Goal: Information Seeking & Learning: Learn about a topic

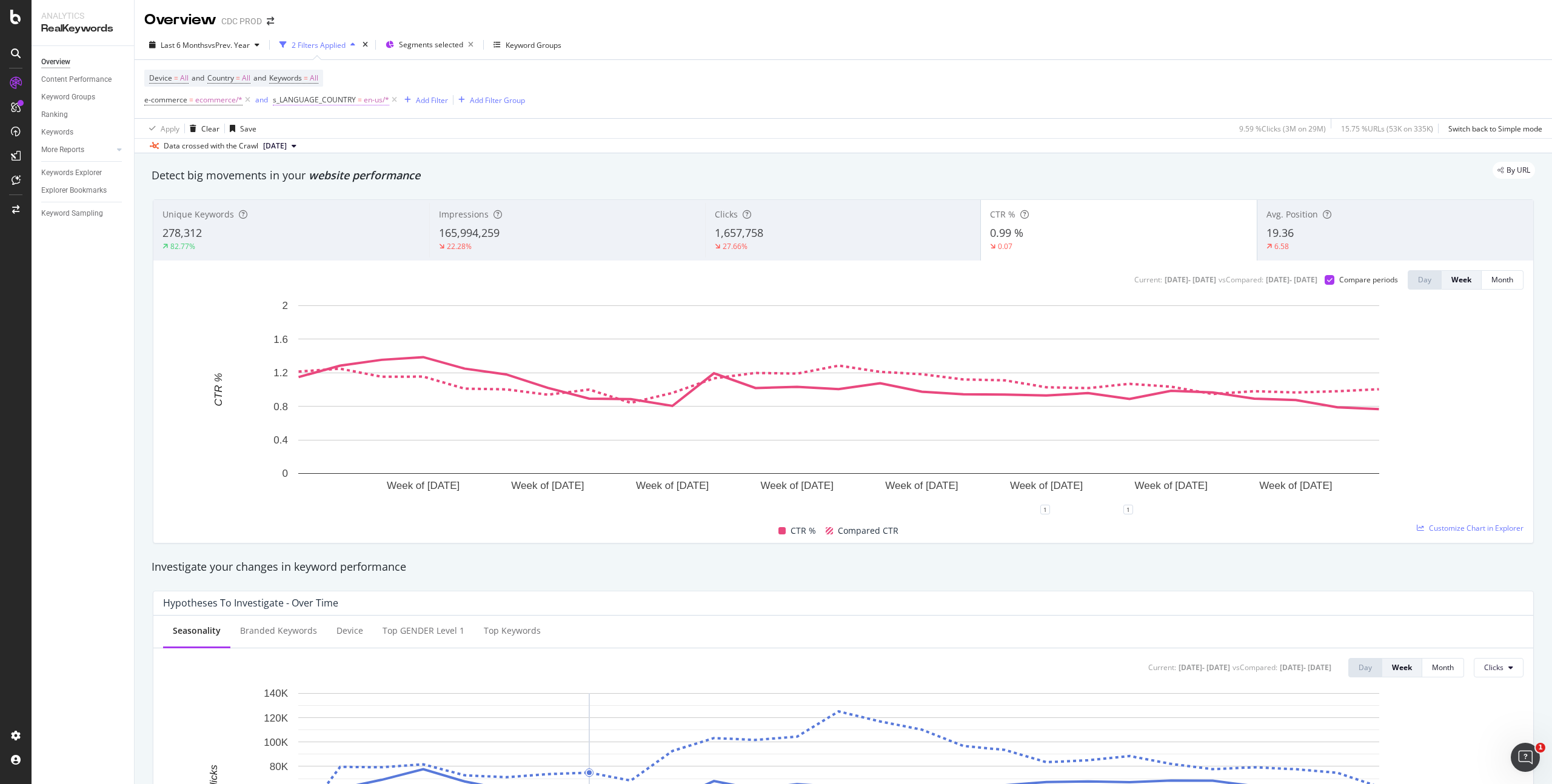
click at [372, 100] on span "en-us/*" at bounding box center [377, 99] width 26 height 17
click at [300, 150] on span "en-us" at bounding box center [292, 151] width 19 height 10
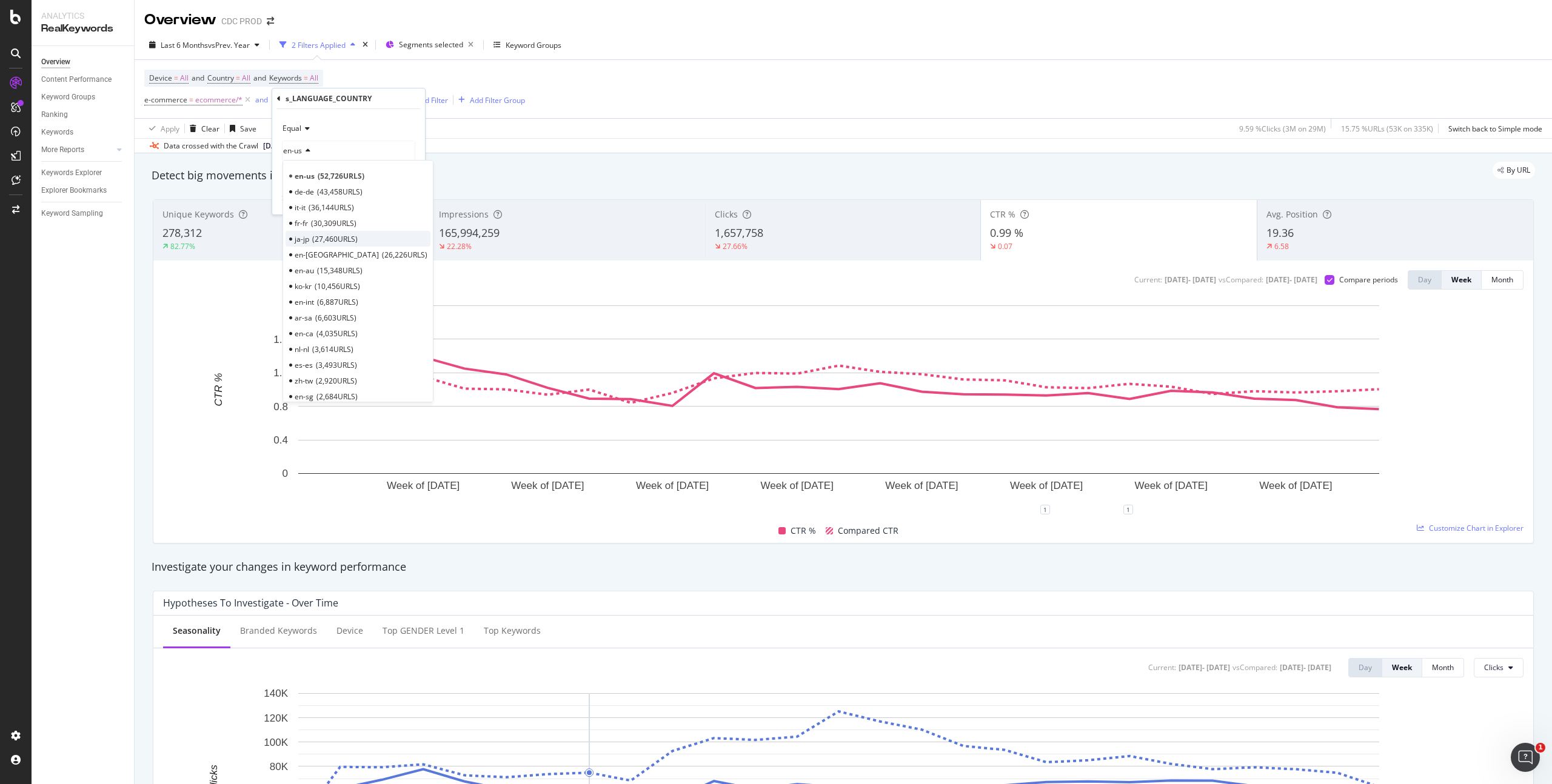
click at [318, 239] on span "27,460 URLS" at bounding box center [335, 239] width 45 height 10
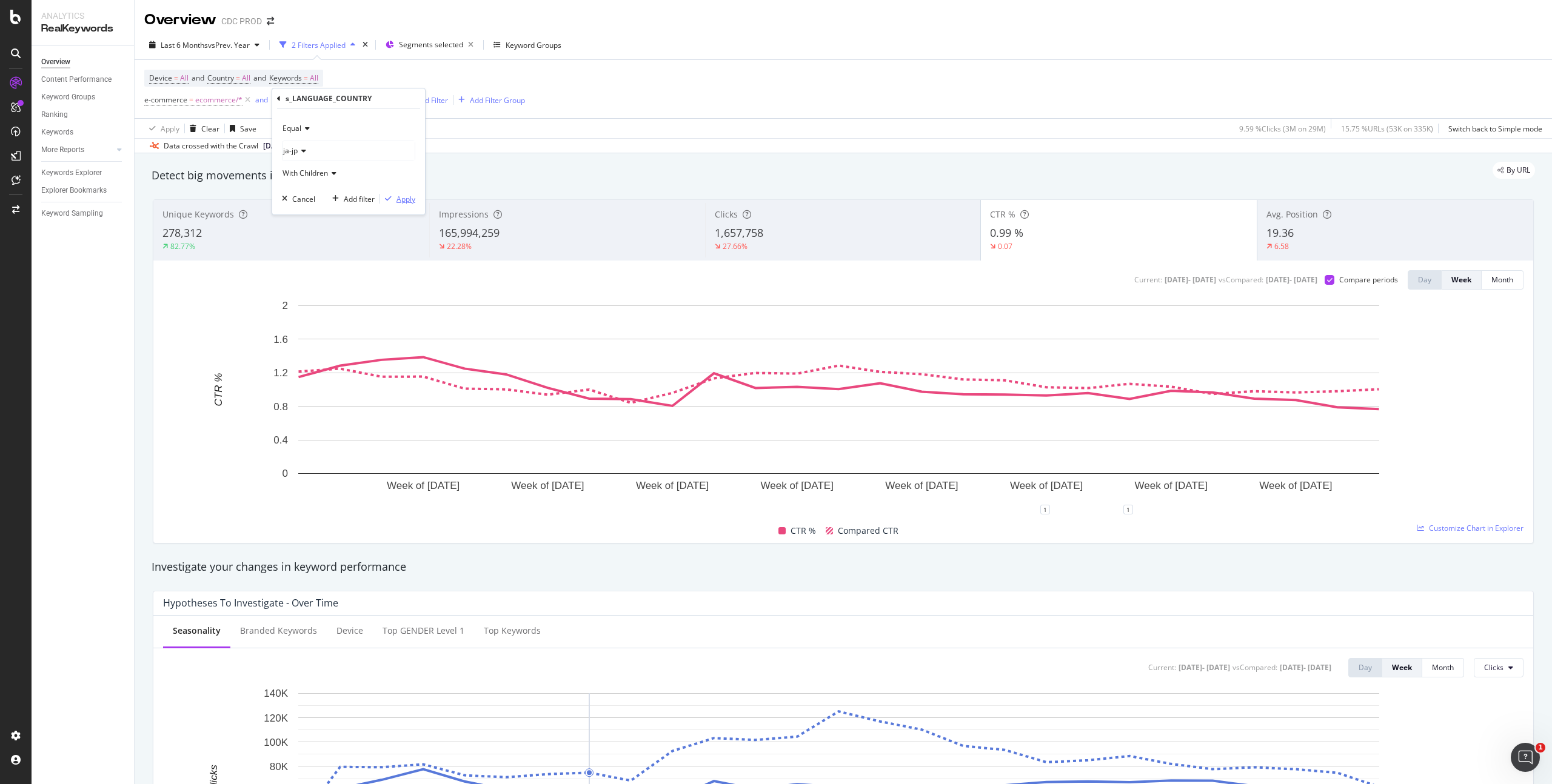
click at [401, 197] on div "Apply" at bounding box center [405, 199] width 19 height 10
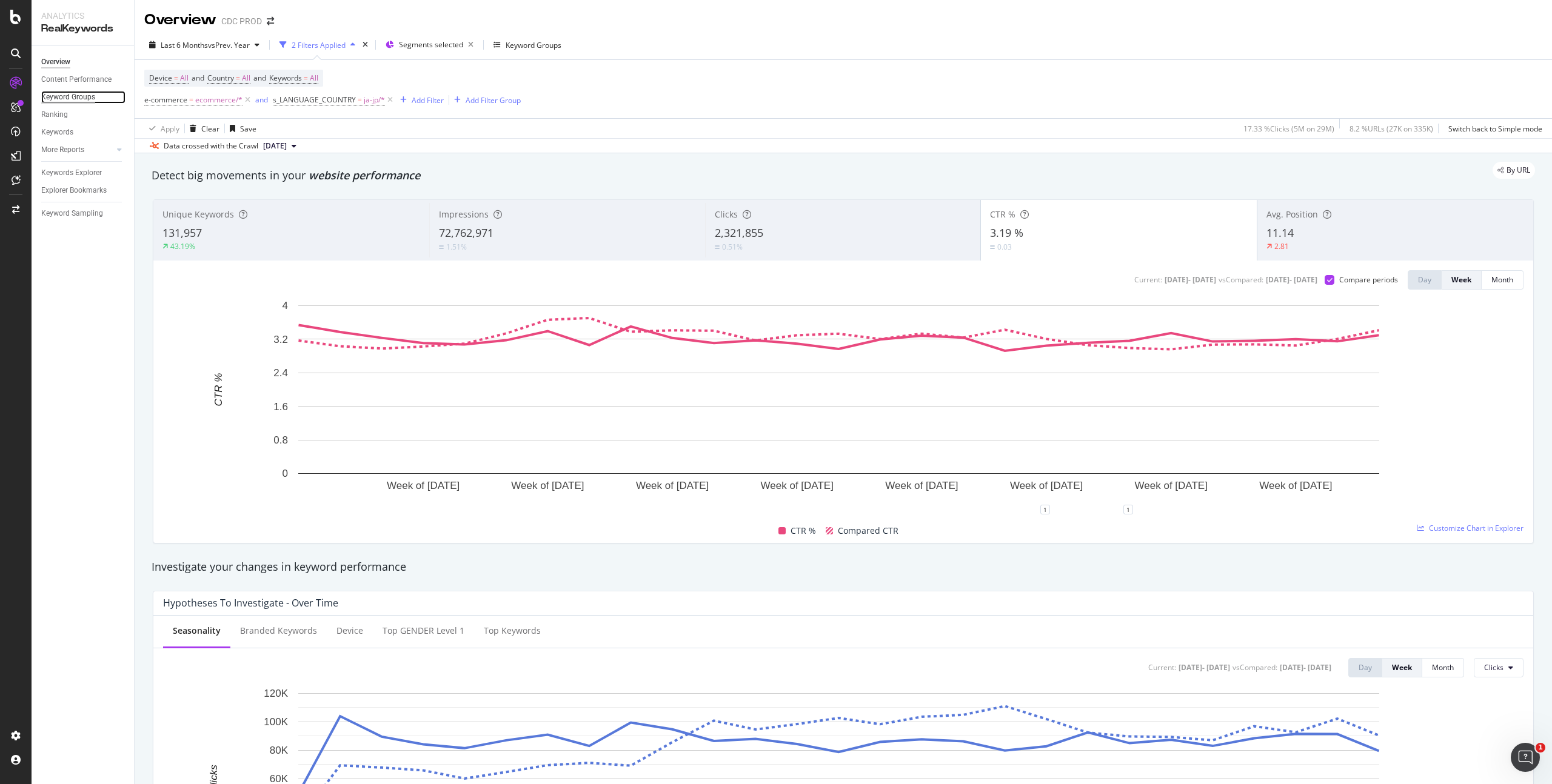
click at [92, 94] on div "Keyword Groups" at bounding box center [68, 96] width 54 height 13
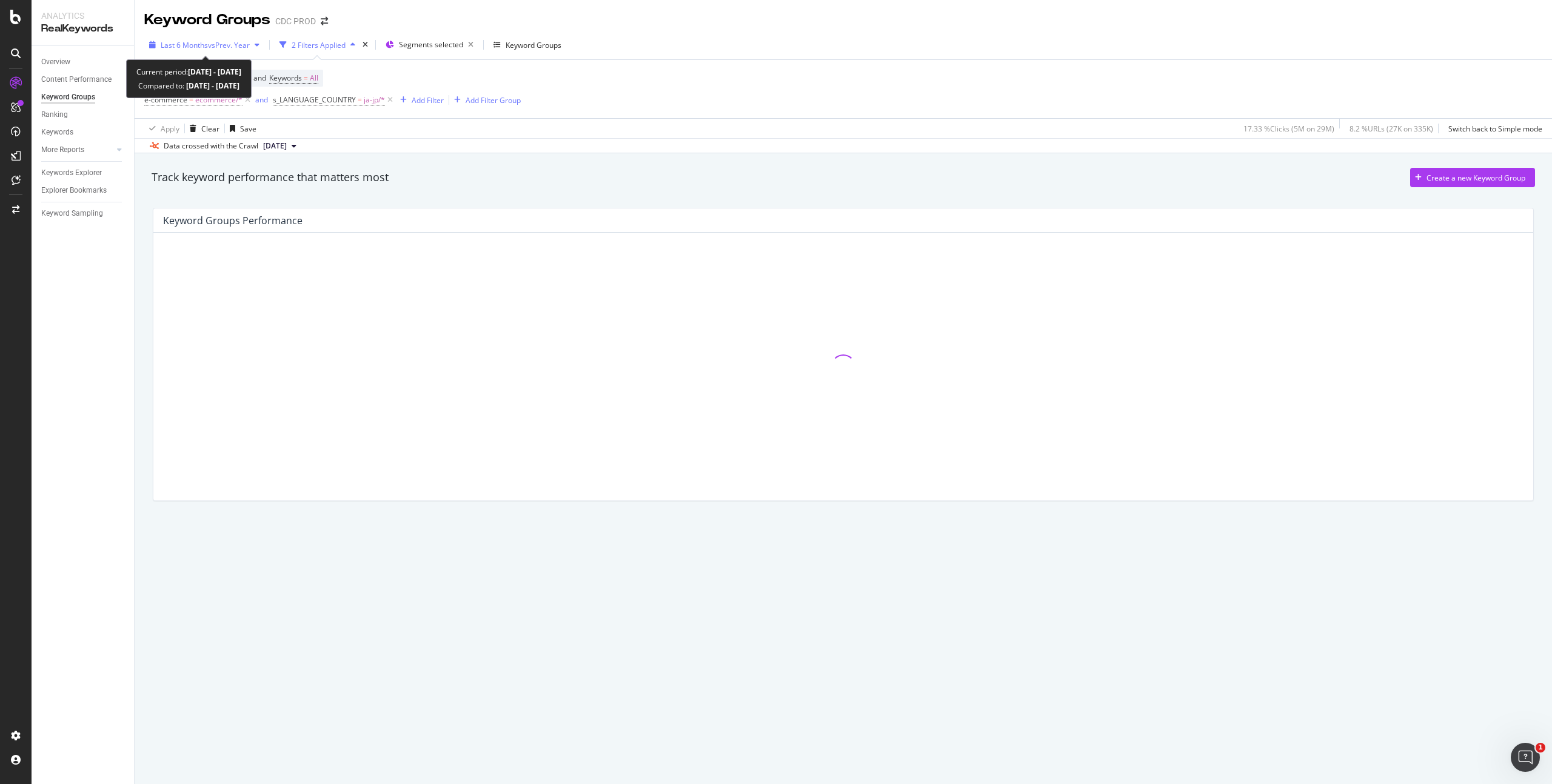
click at [225, 42] on span "vs Prev. Year" at bounding box center [228, 45] width 42 height 10
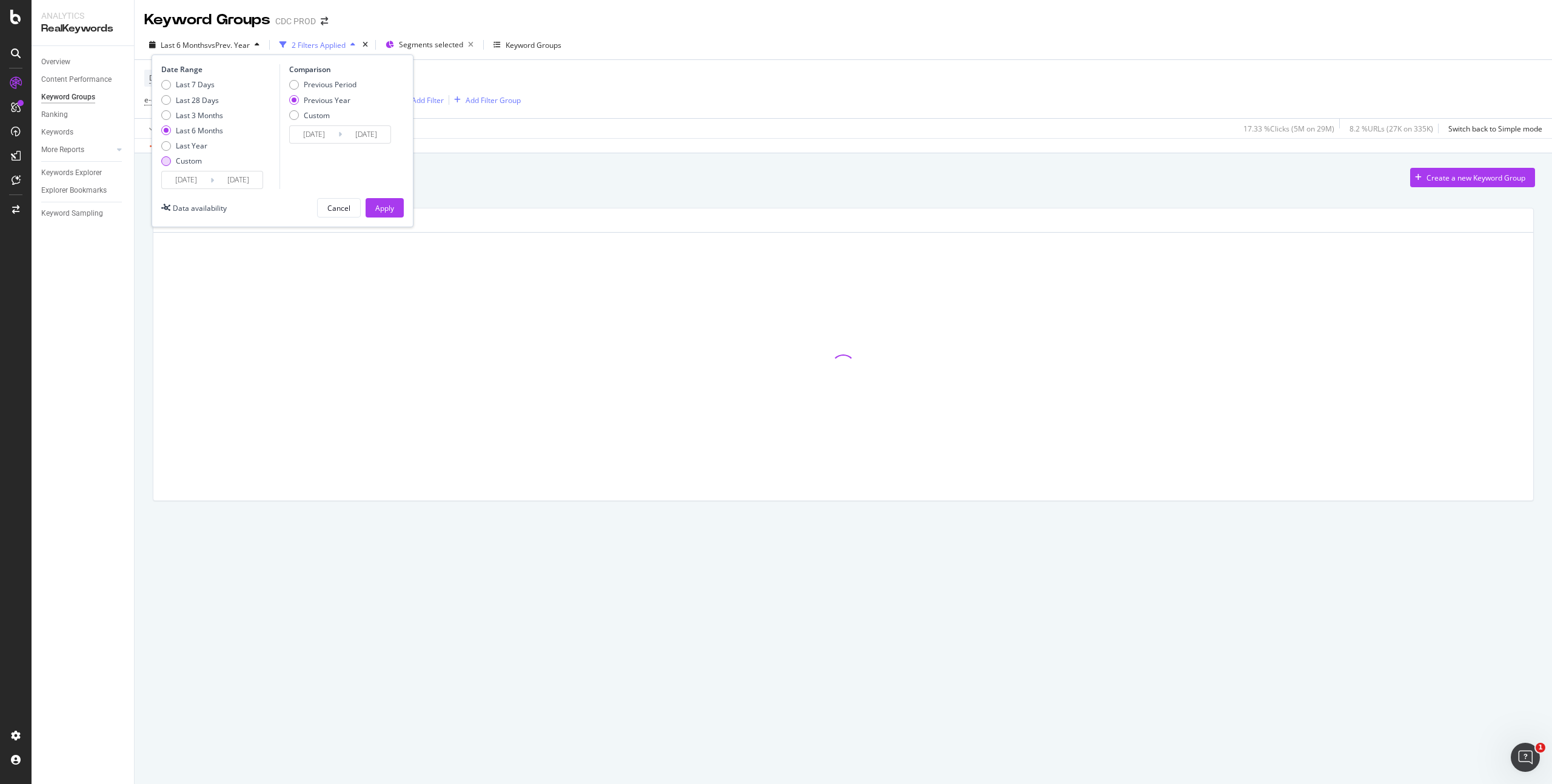
click at [187, 160] on div "Custom" at bounding box center [189, 160] width 26 height 10
type input "[DATE]"
click at [205, 174] on input "[DATE]" at bounding box center [185, 179] width 48 height 17
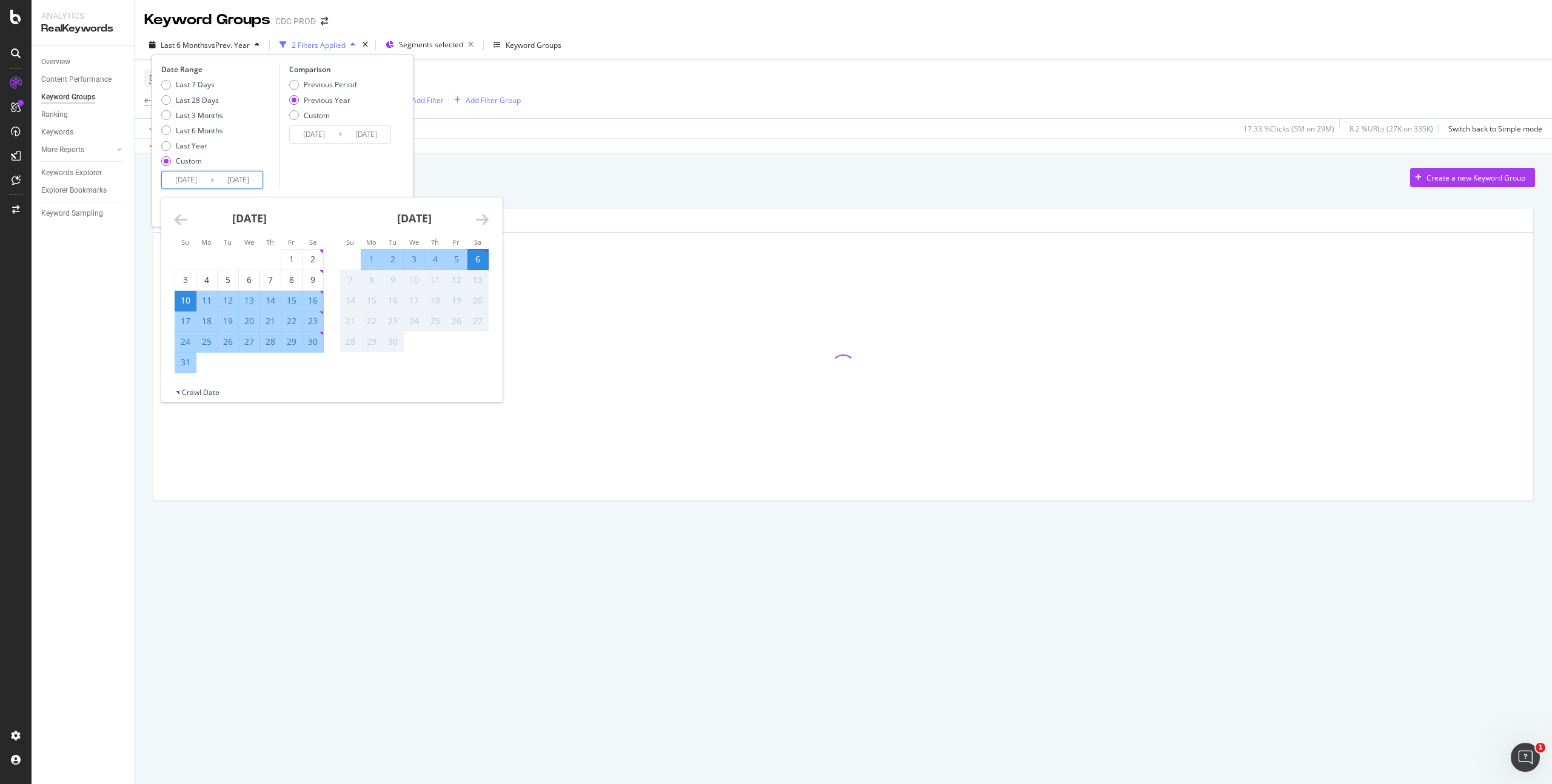
click at [189, 365] on div "31" at bounding box center [185, 362] width 21 height 12
type input "[DATE]"
click at [474, 259] on div "6" at bounding box center [477, 260] width 21 height 12
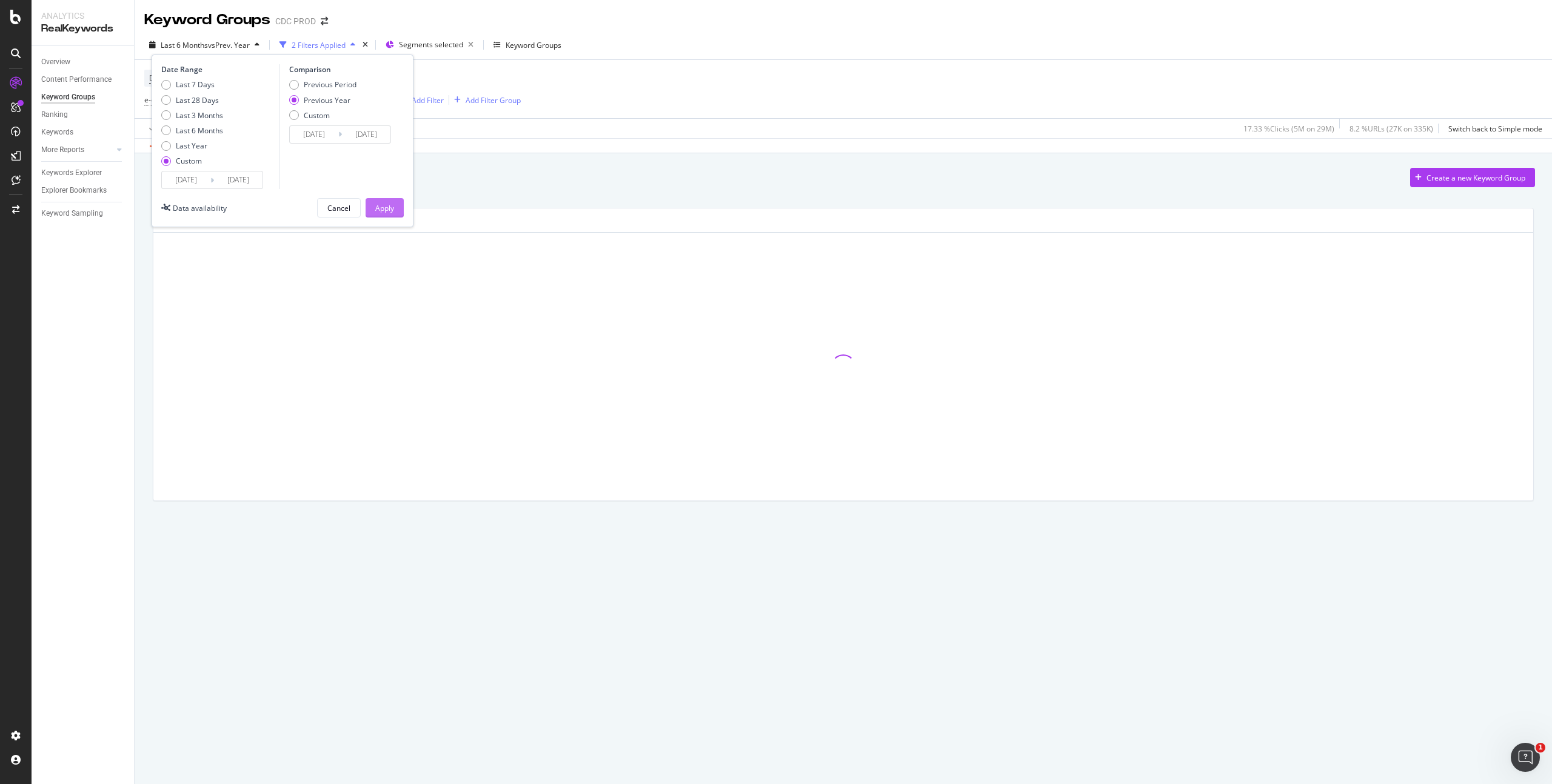
click at [385, 212] on div "Apply" at bounding box center [384, 208] width 19 height 10
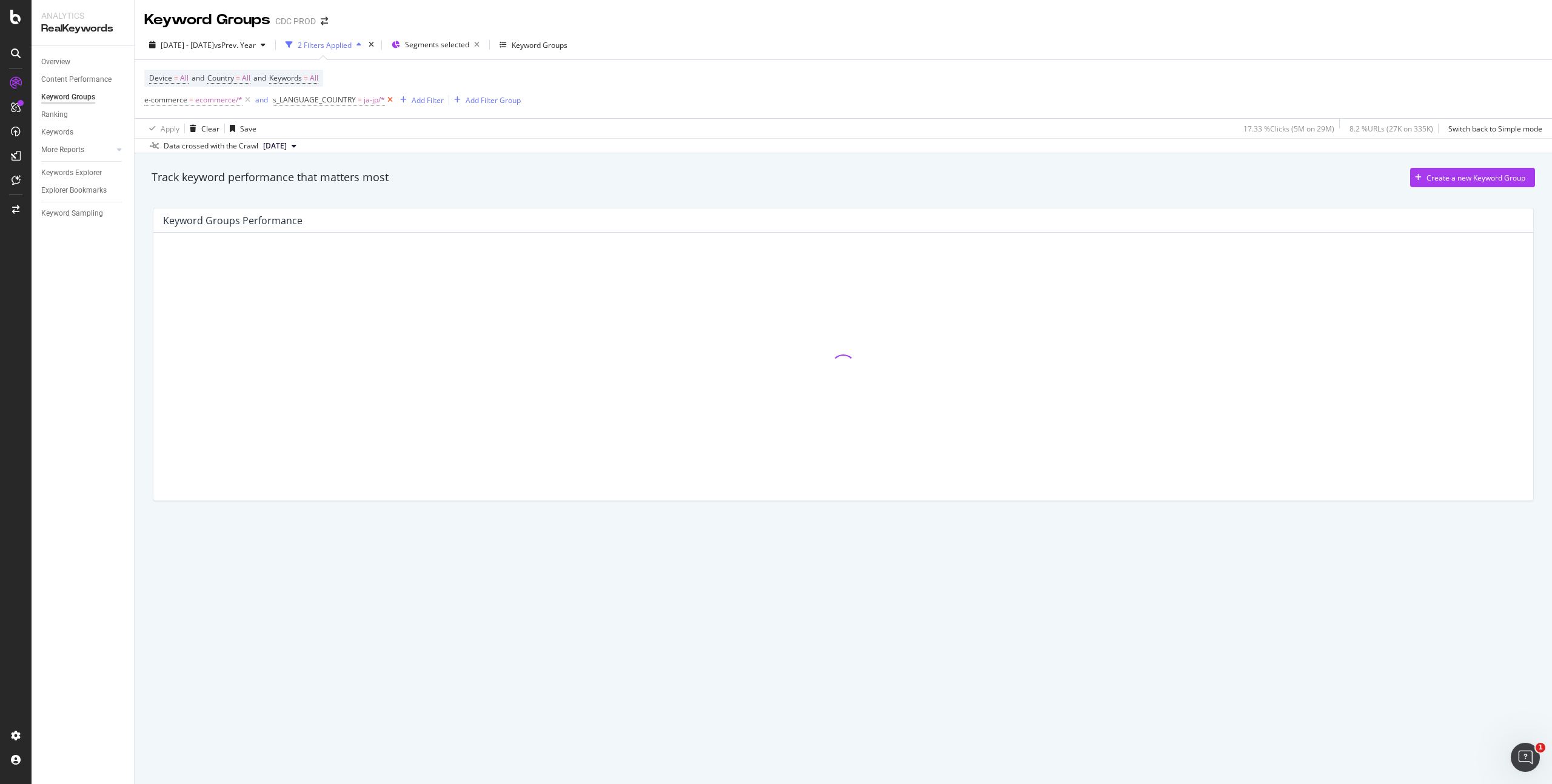
click at [391, 100] on icon at bounding box center [390, 99] width 10 height 12
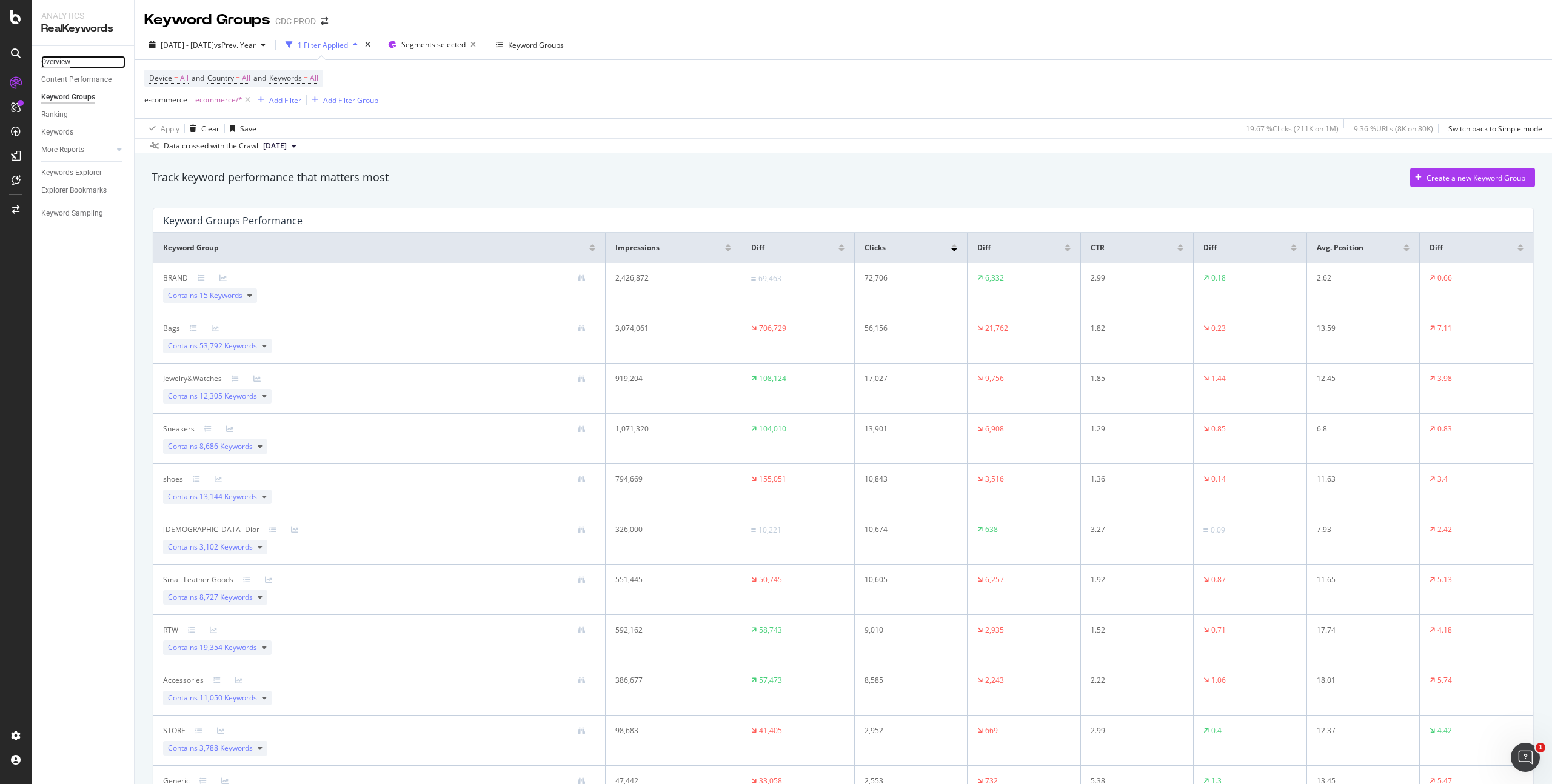
click at [61, 59] on div "Overview" at bounding box center [56, 62] width 30 height 13
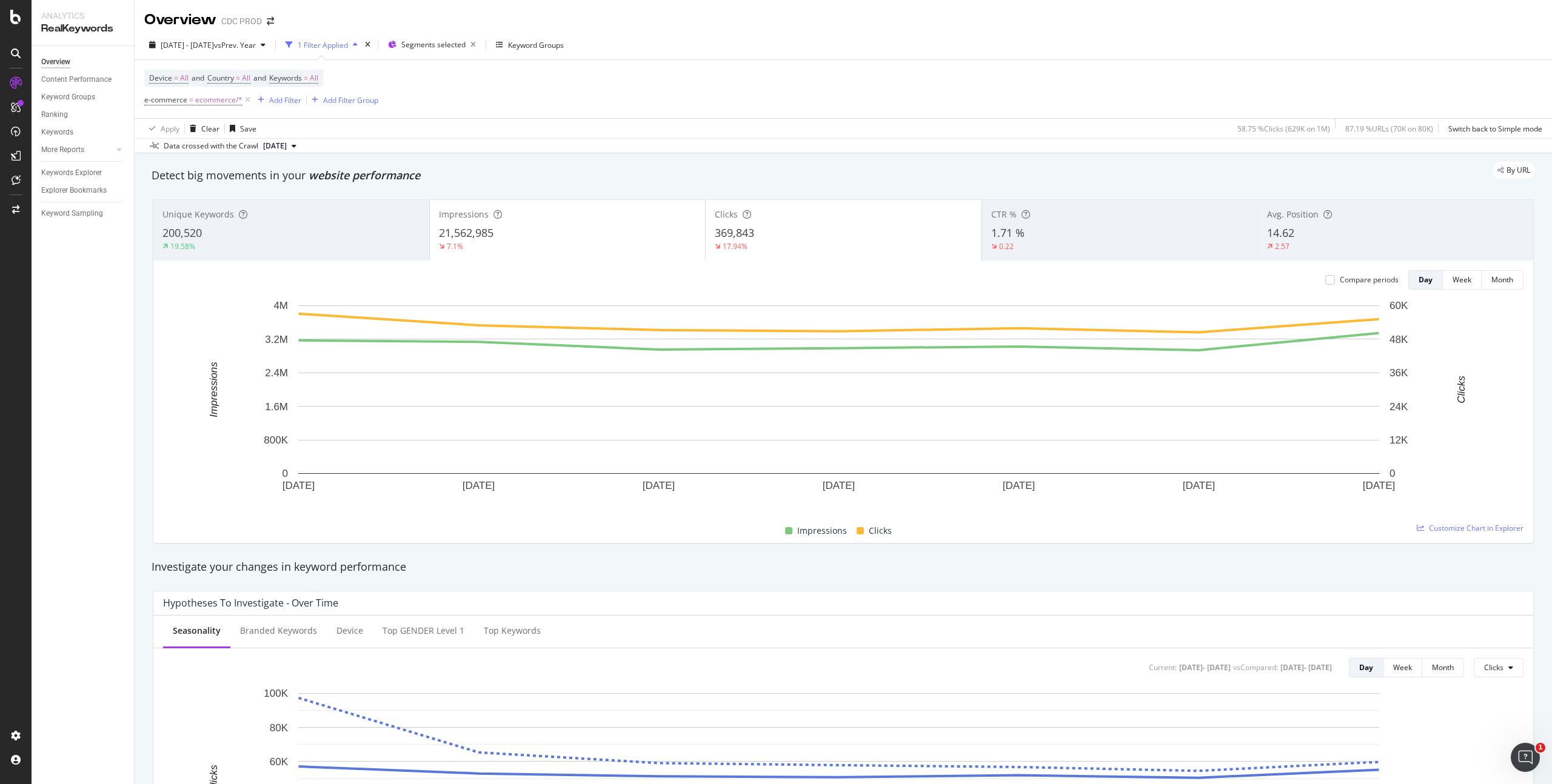
click at [1348, 286] on div "Compare periods" at bounding box center [1362, 280] width 74 height 20
click at [1326, 280] on div at bounding box center [1331, 280] width 10 height 10
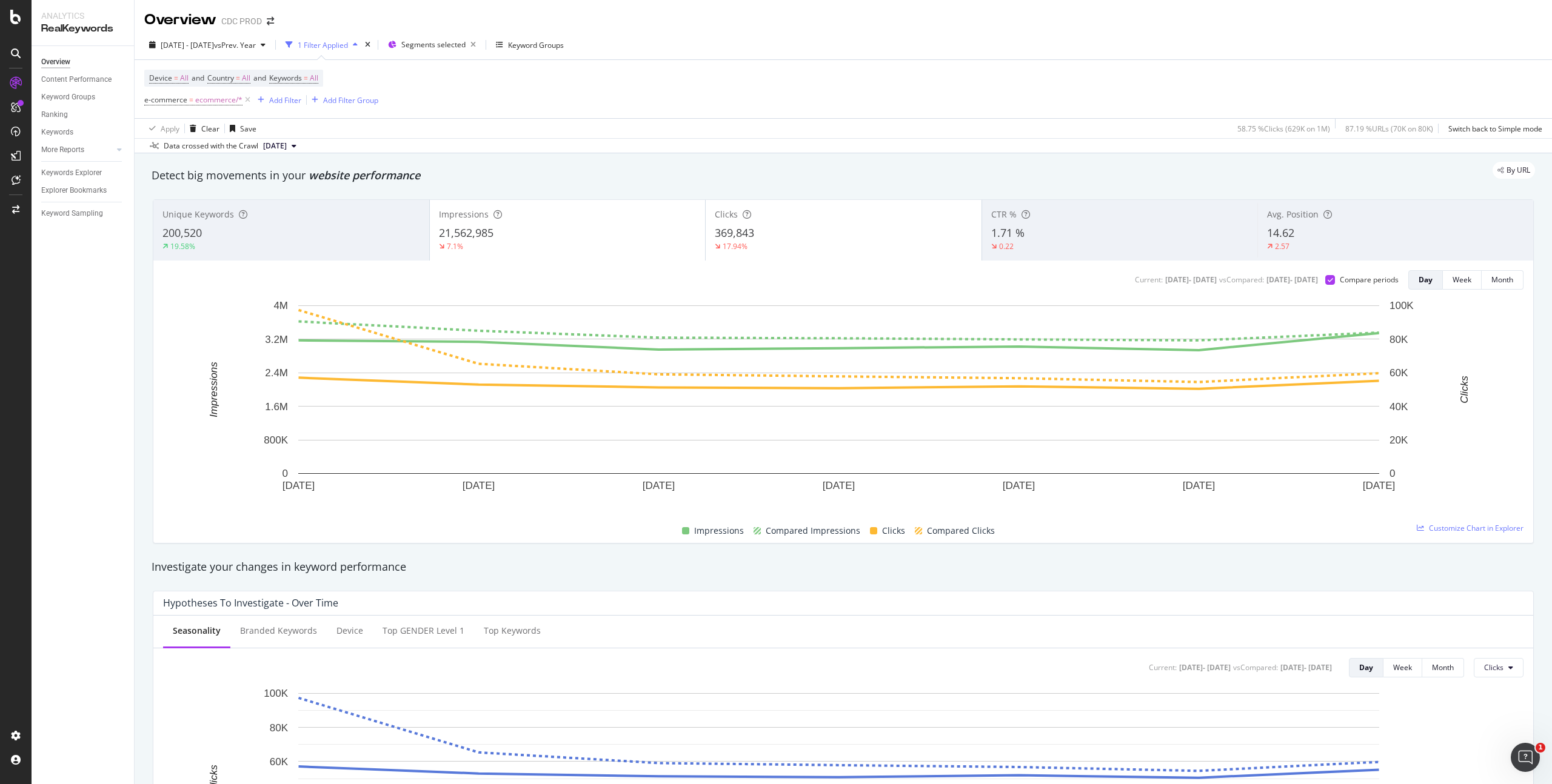
click at [1062, 228] on div "1.71 %" at bounding box center [1120, 233] width 258 height 16
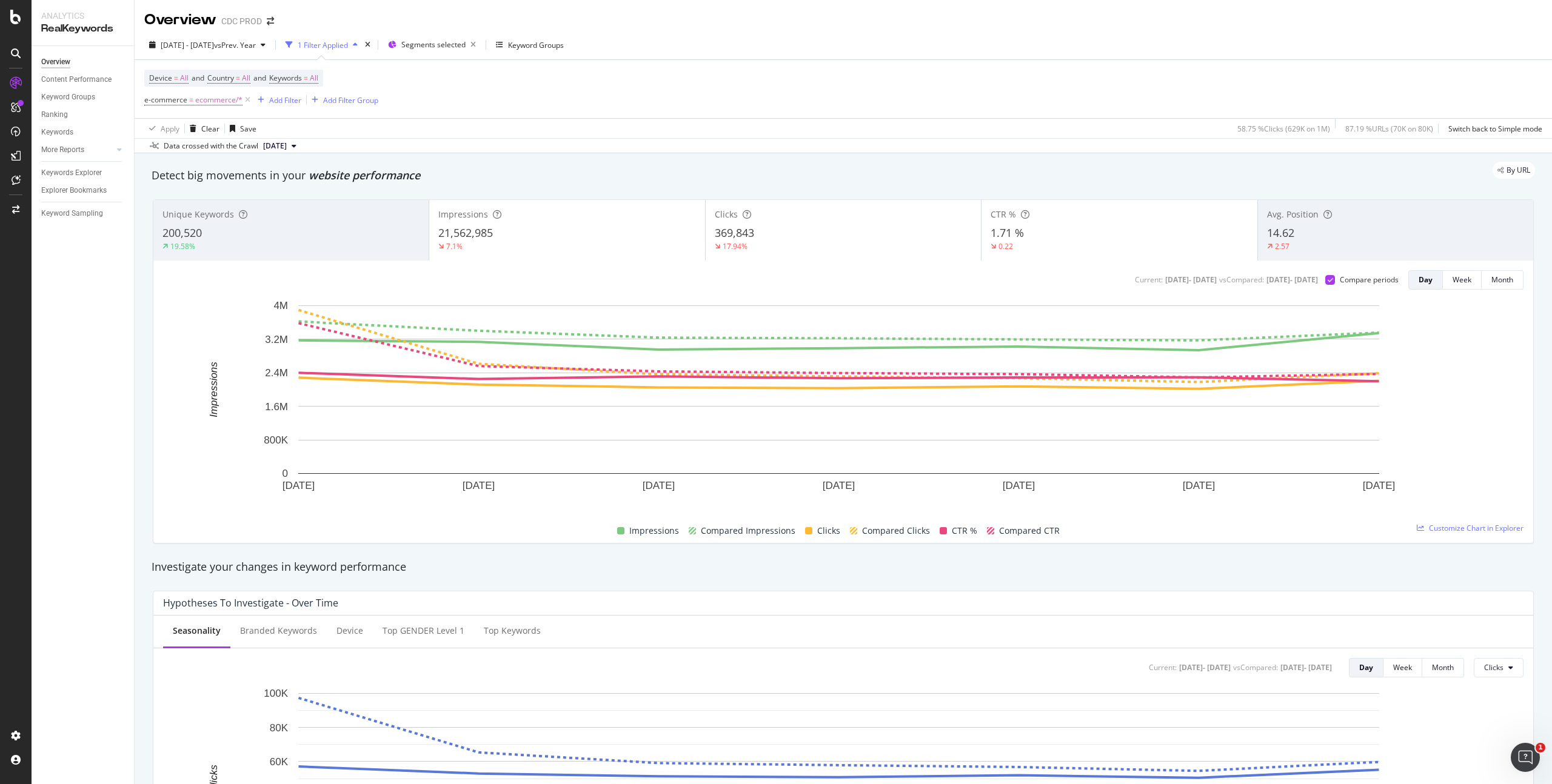
click at [852, 232] on div "369,843" at bounding box center [842, 233] width 257 height 16
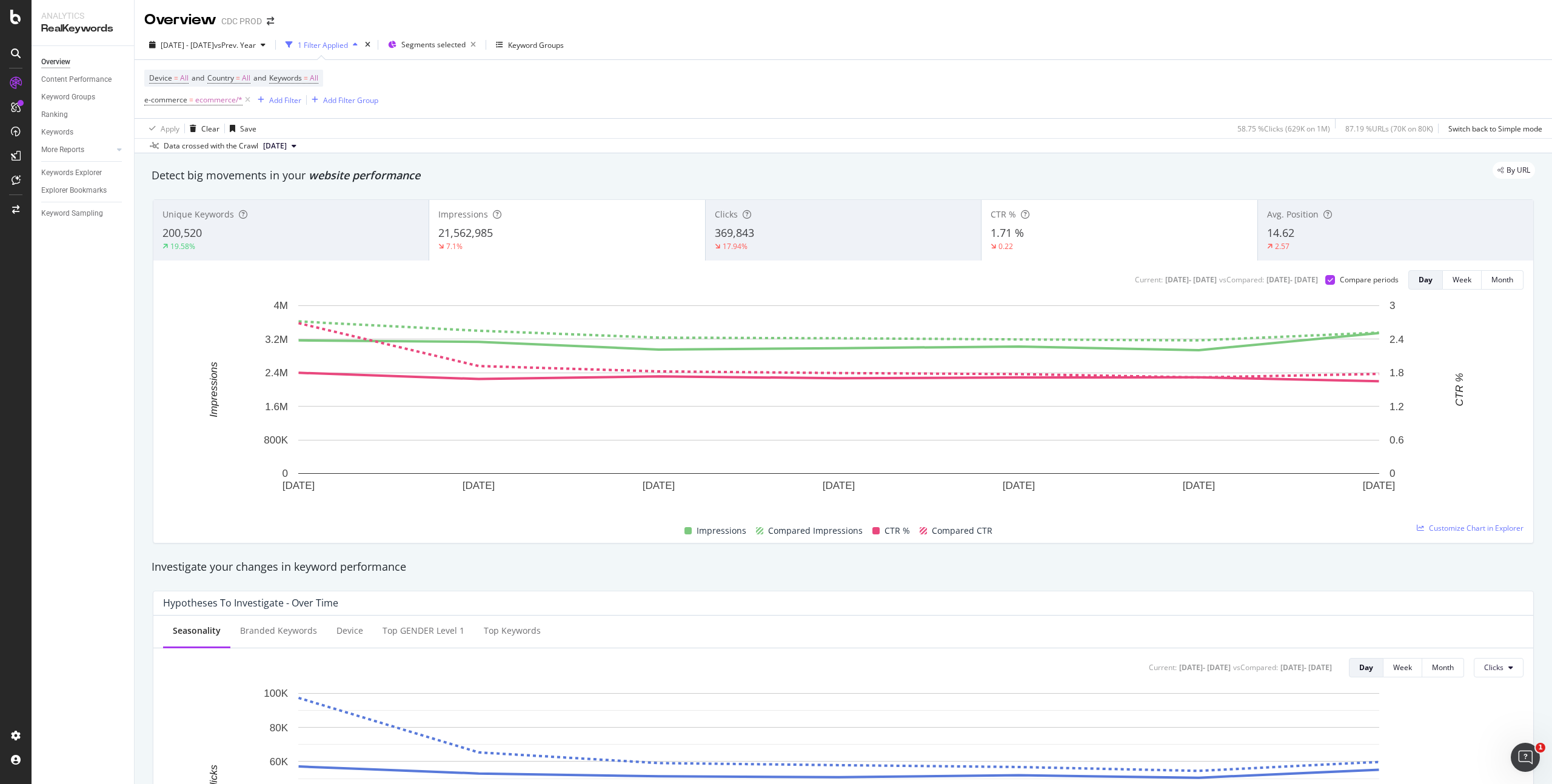
click at [652, 229] on div "21,562,985" at bounding box center [566, 233] width 257 height 16
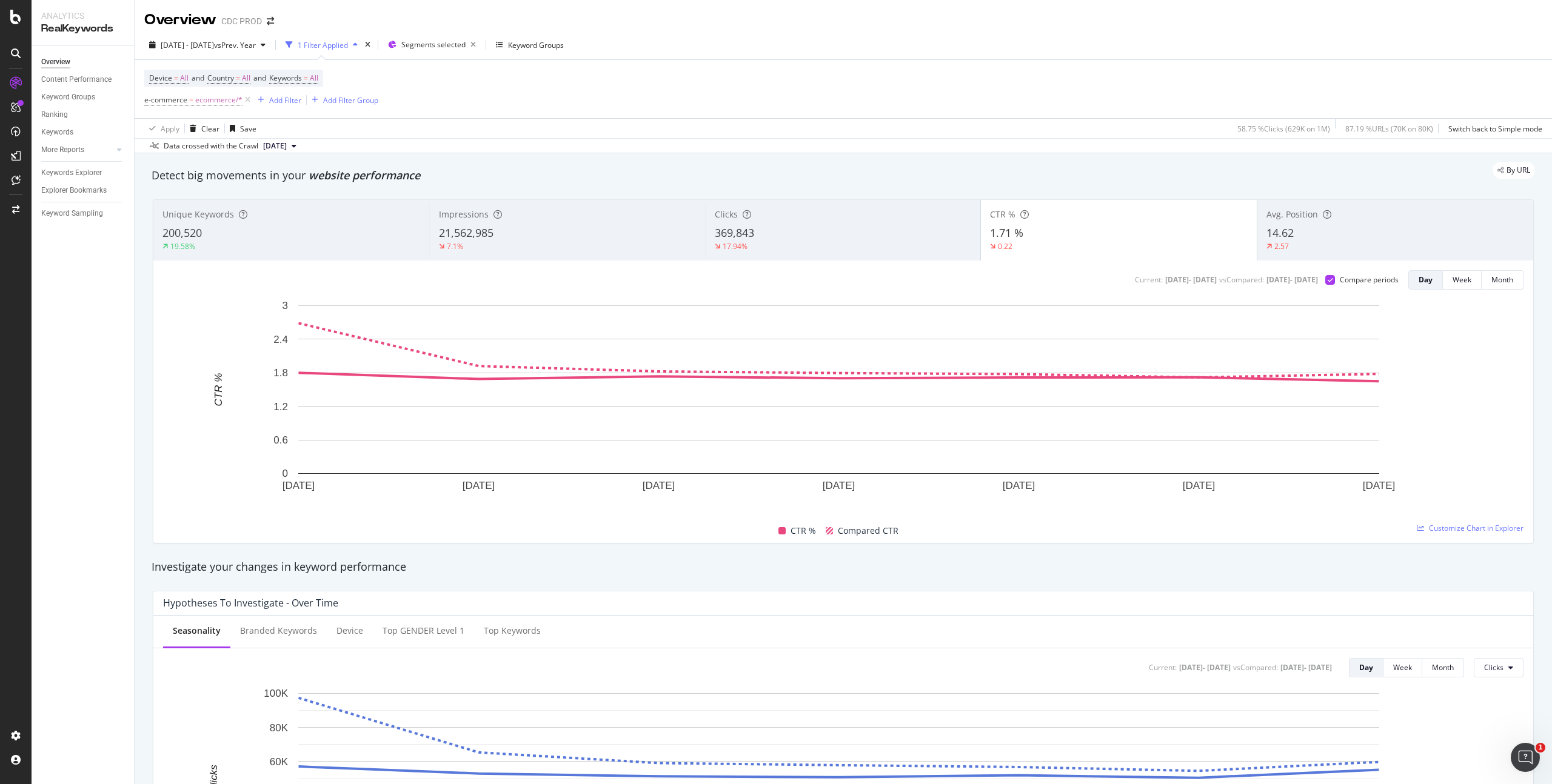
click at [900, 225] on div "369,843" at bounding box center [842, 233] width 257 height 16
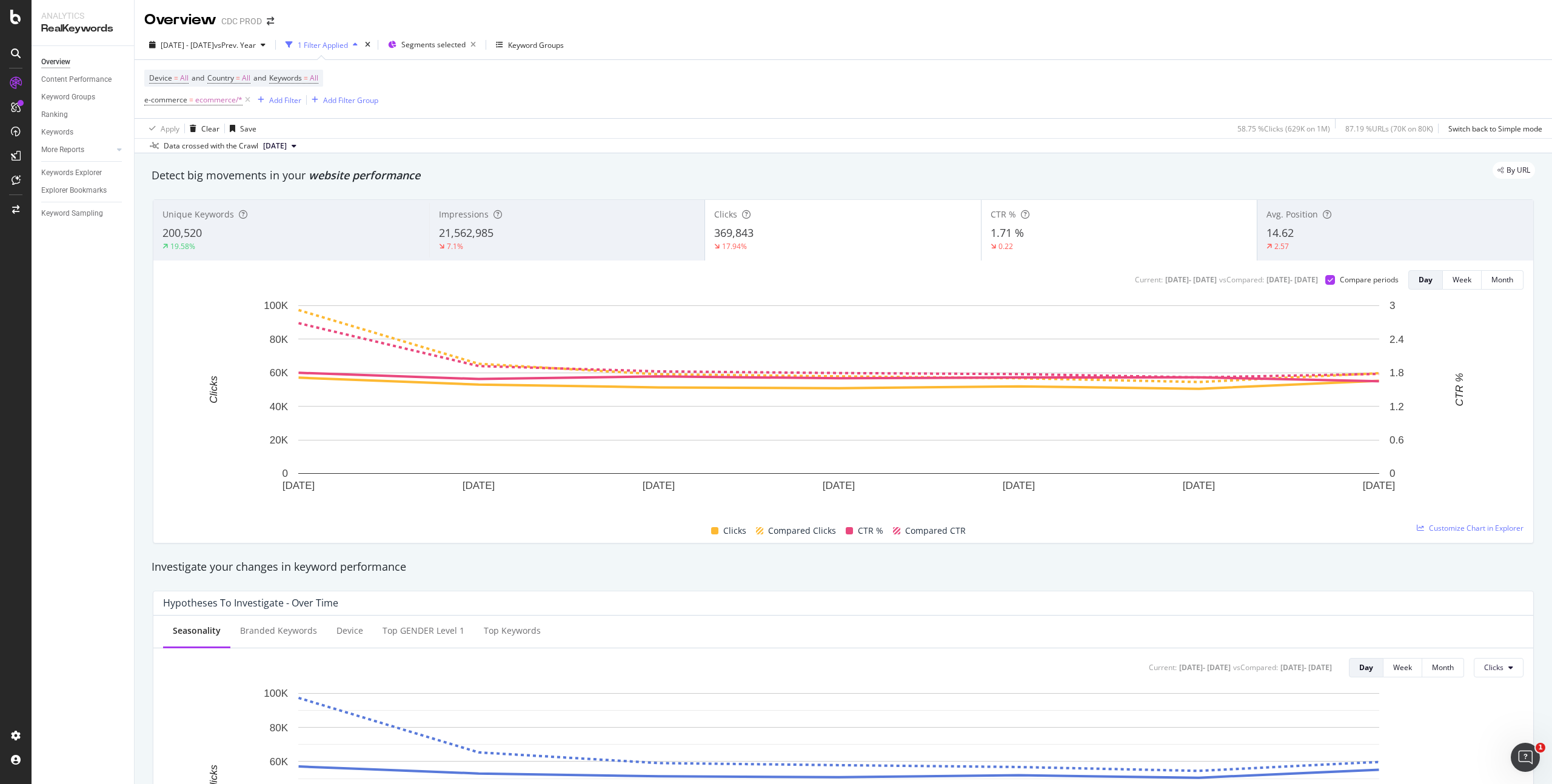
click at [621, 245] on div "7.1%" at bounding box center [567, 246] width 257 height 11
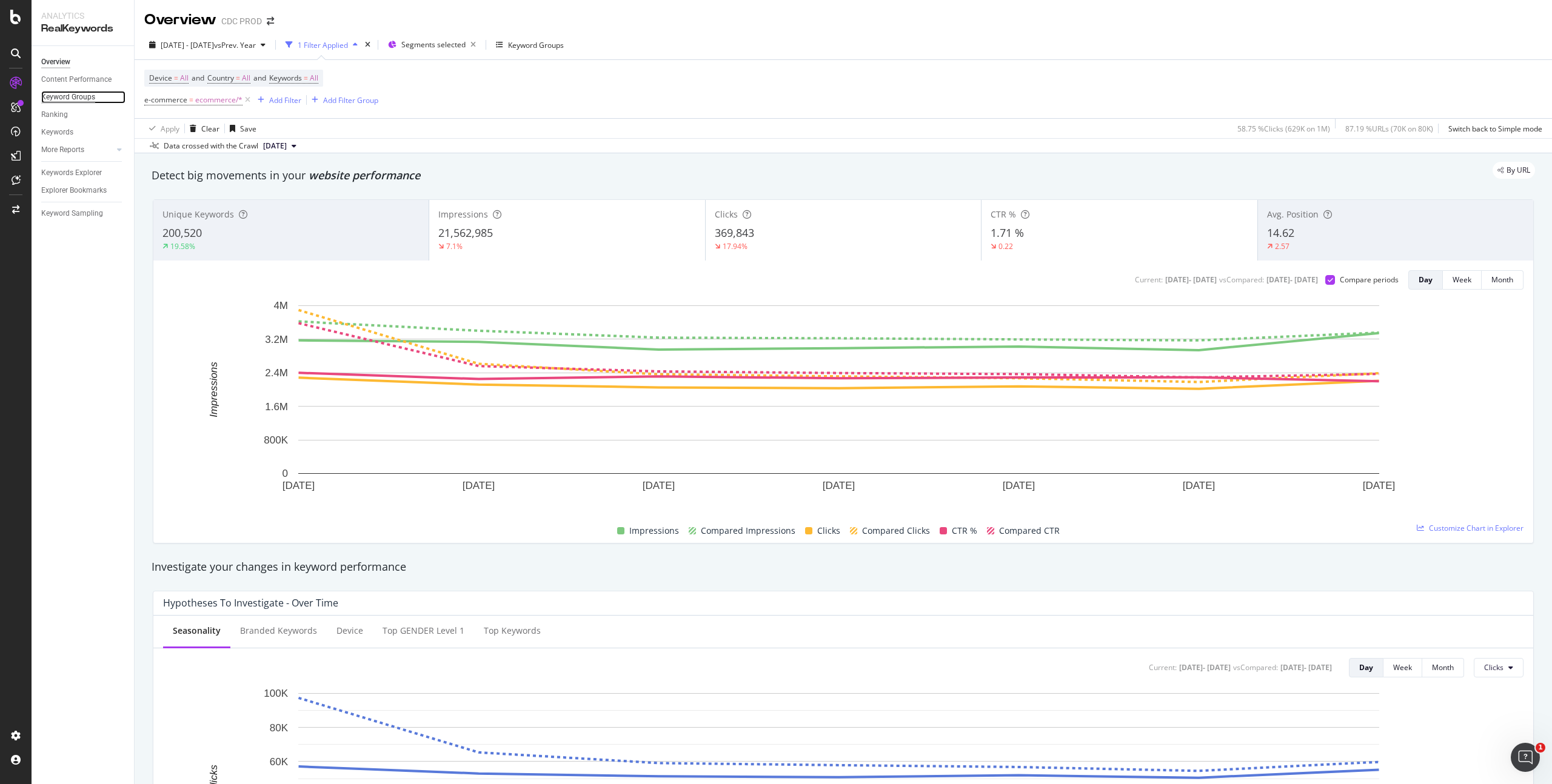
click at [87, 100] on div "Keyword Groups" at bounding box center [68, 96] width 54 height 13
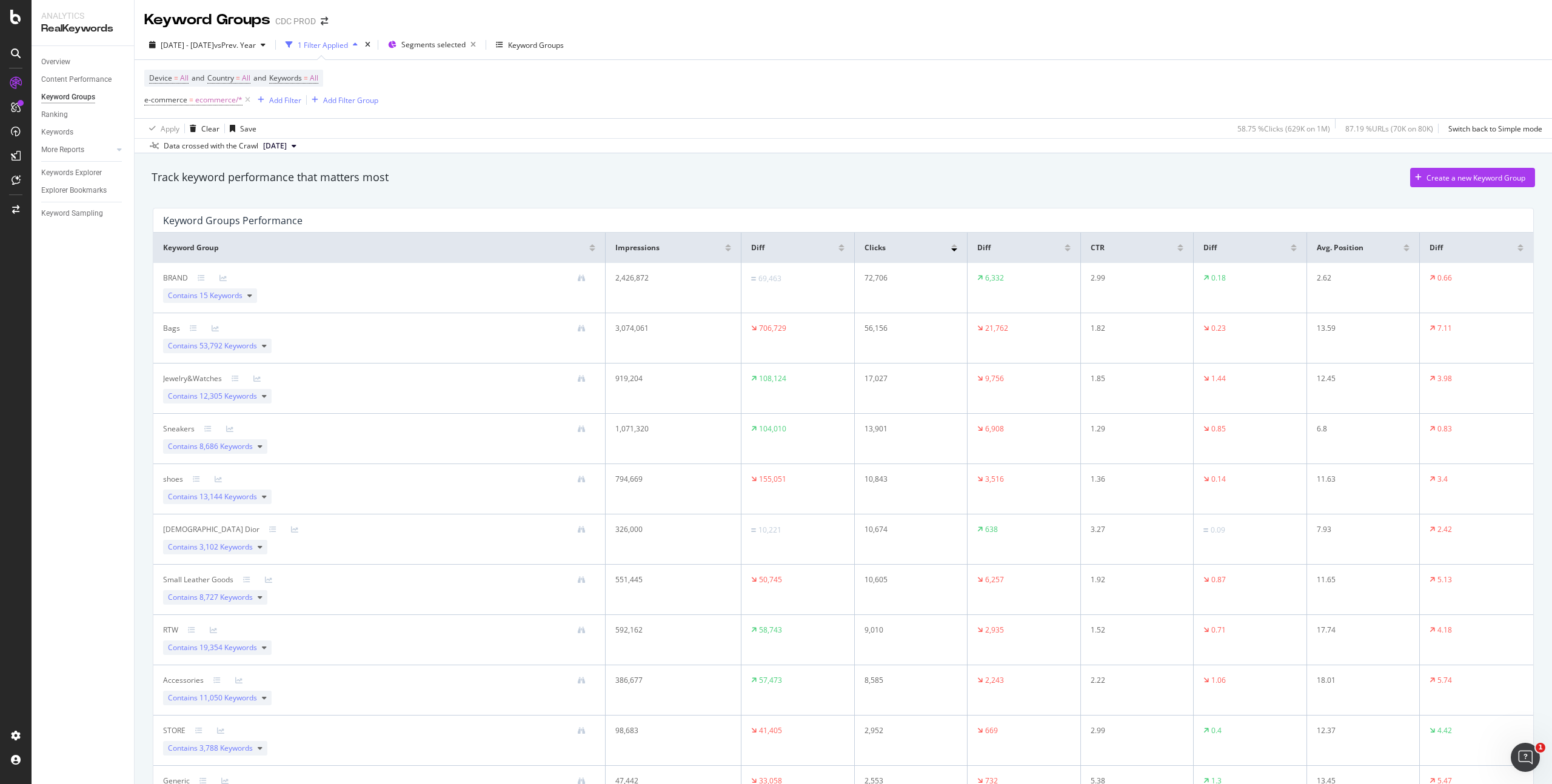
click at [726, 249] on div at bounding box center [728, 250] width 6 height 3
click at [1065, 251] on div at bounding box center [1068, 250] width 6 height 3
click at [1008, 132] on div "Apply Clear Save 58.75 % Clicks ( 629K on 1M ) 87.19 % URLs ( 70K on 80K ) Swit…" at bounding box center [843, 128] width 1417 height 20
click at [64, 66] on div "Overview" at bounding box center [56, 62] width 30 height 13
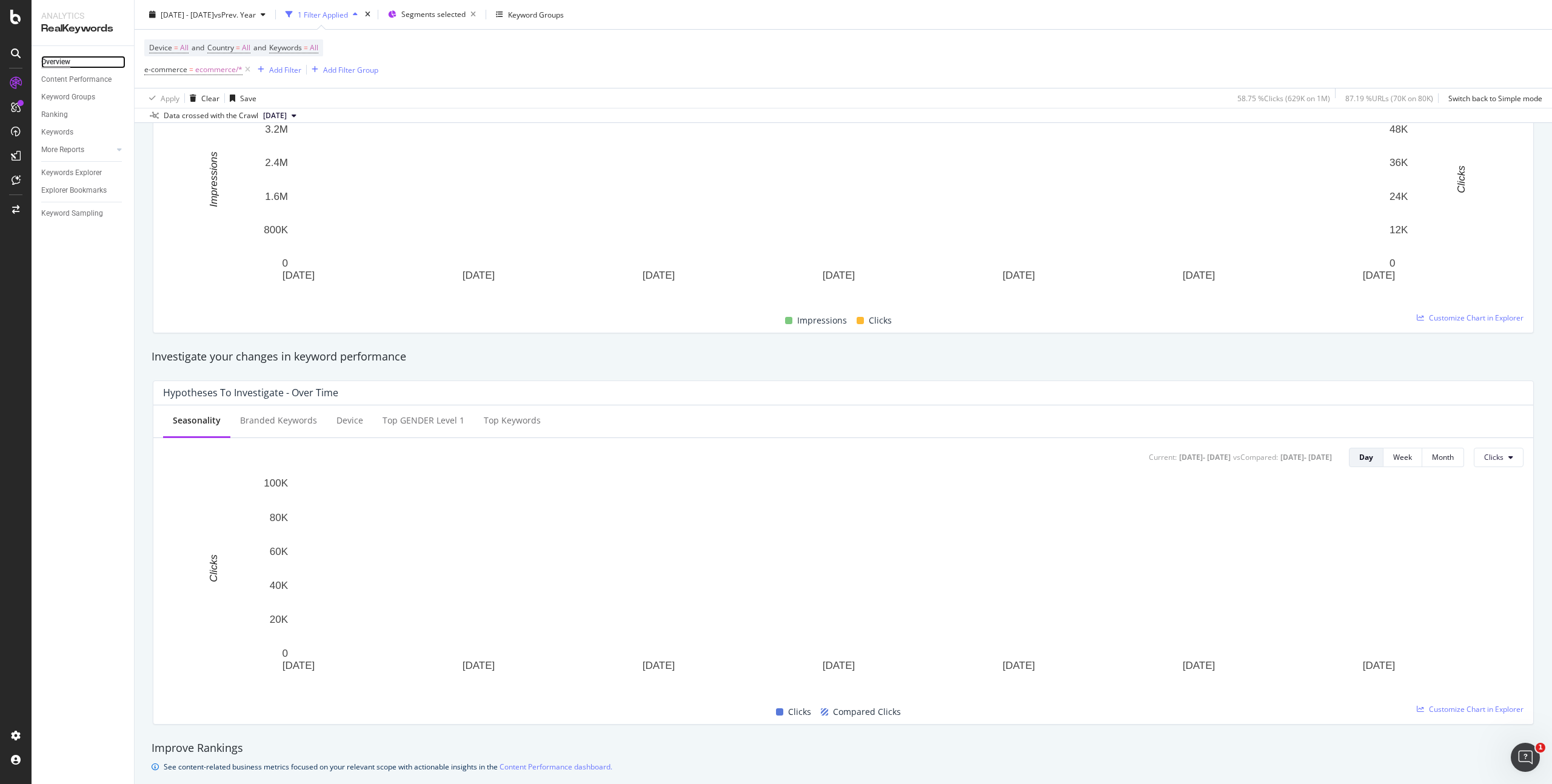
scroll to position [56, 0]
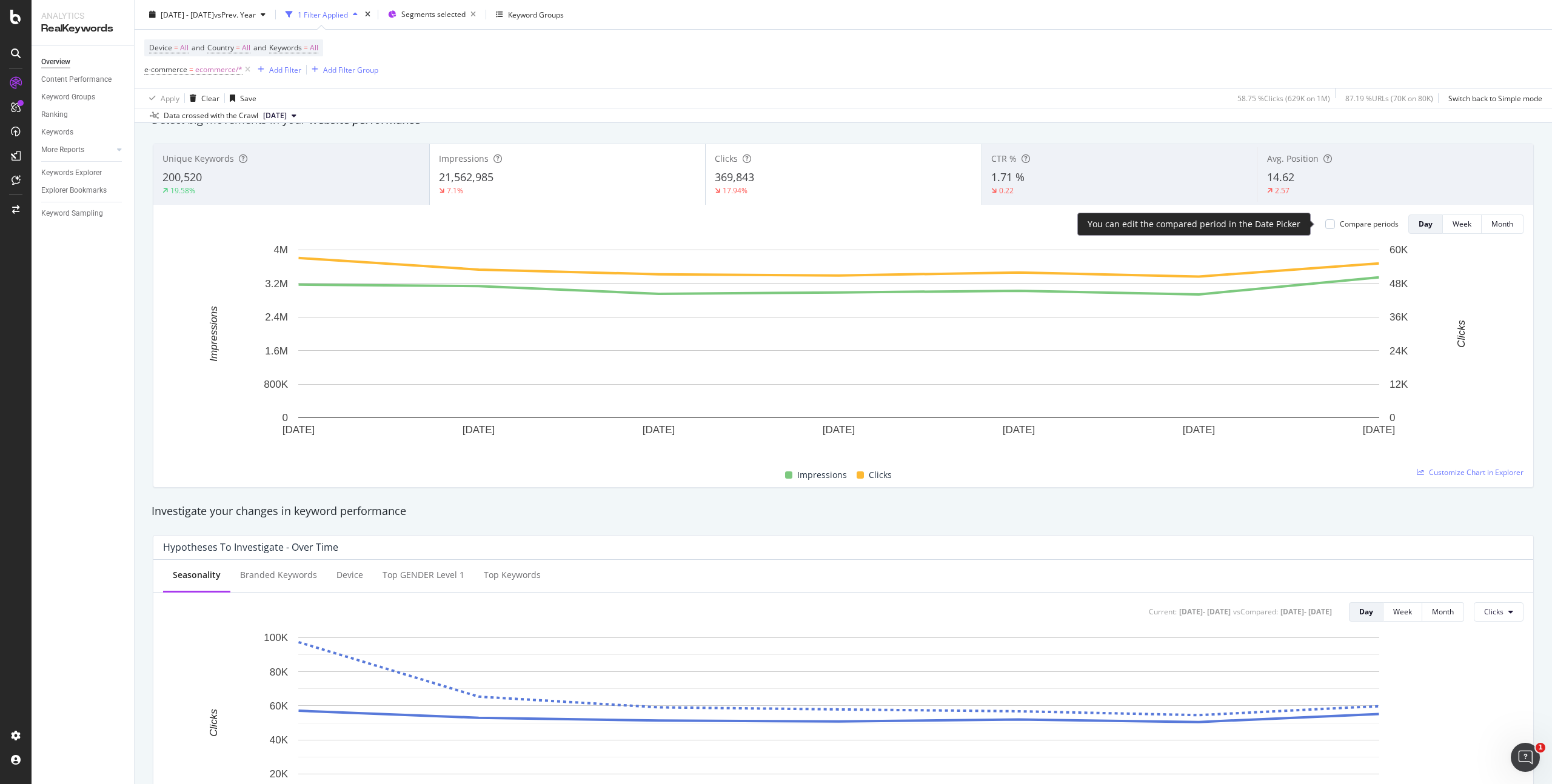
click at [1339, 219] on div "Compare periods" at bounding box center [1369, 223] width 59 height 10
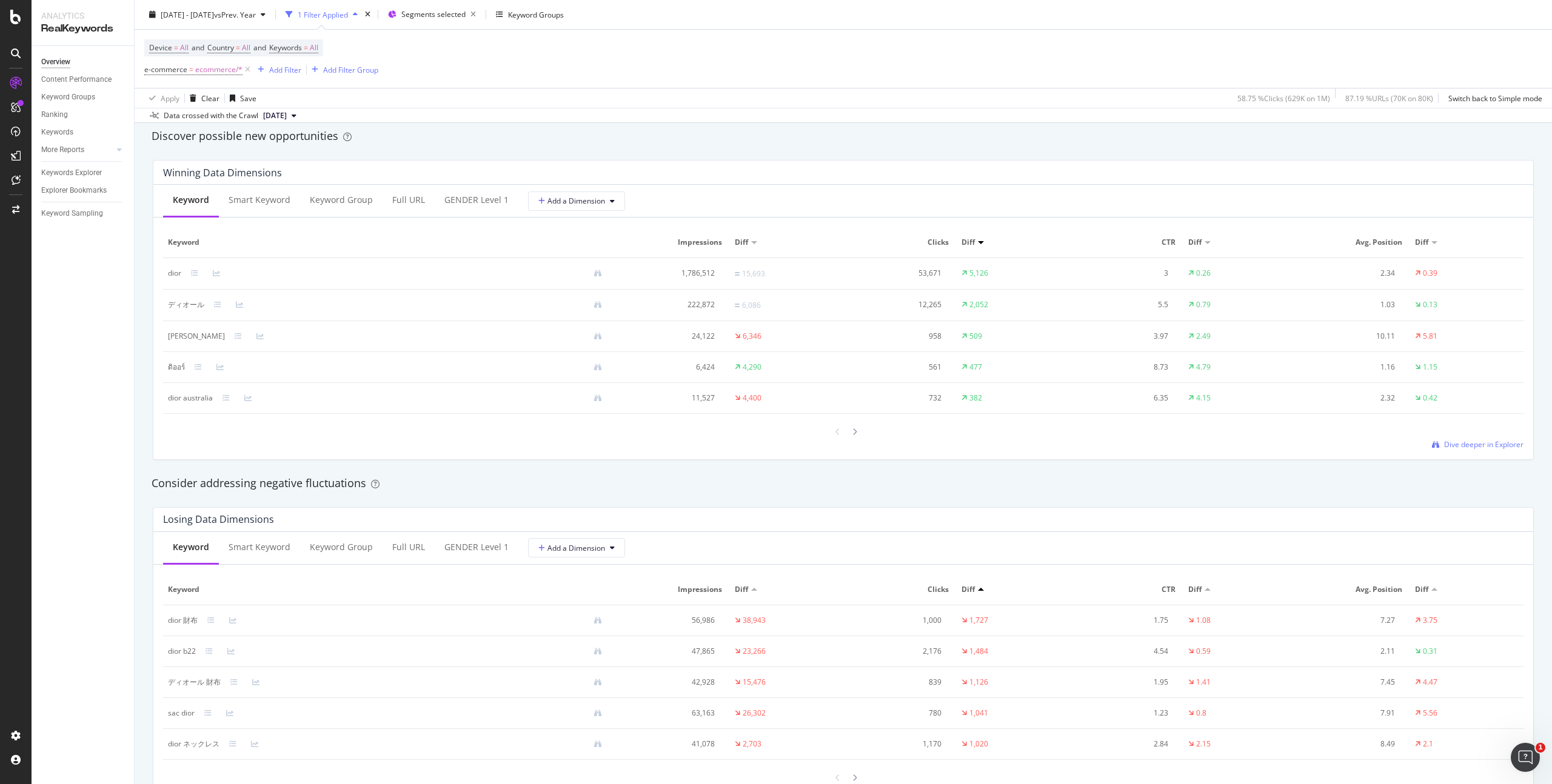
scroll to position [1047, 0]
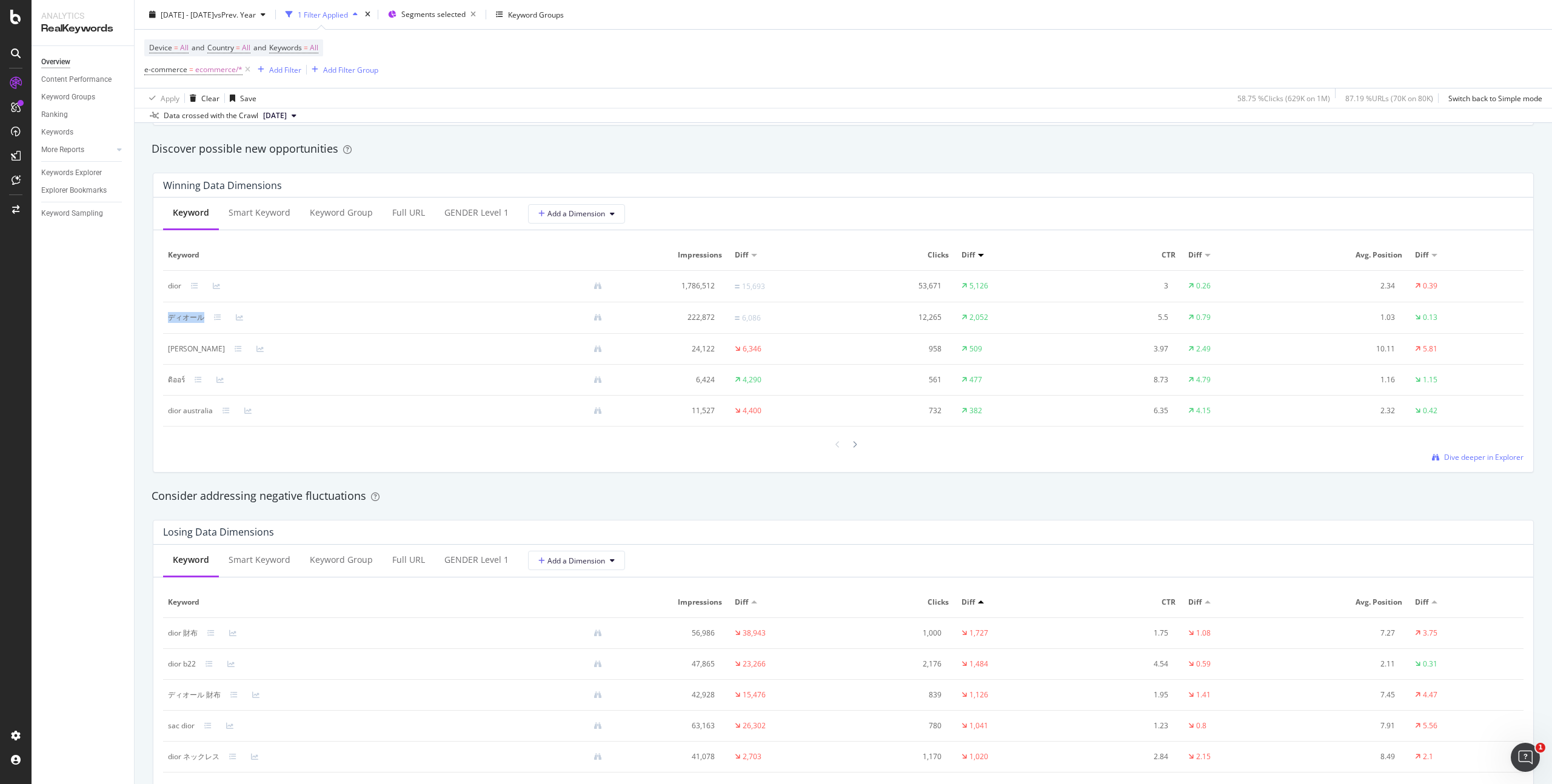
drag, startPoint x: 205, startPoint y: 318, endPoint x: 169, endPoint y: 318, distance: 36.0
click at [169, 318] on div "ディオール" at bounding box center [390, 317] width 444 height 11
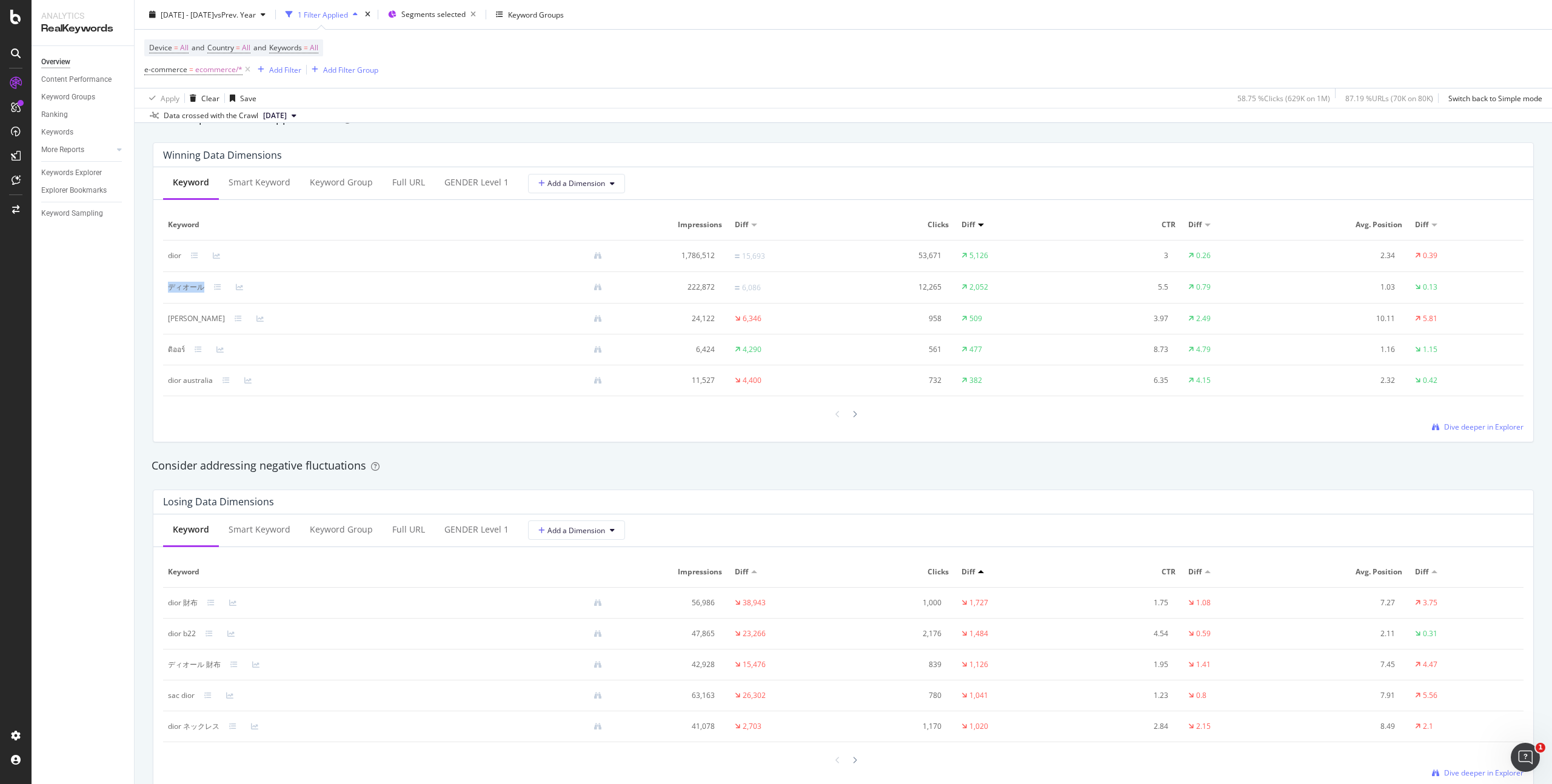
scroll to position [882, 0]
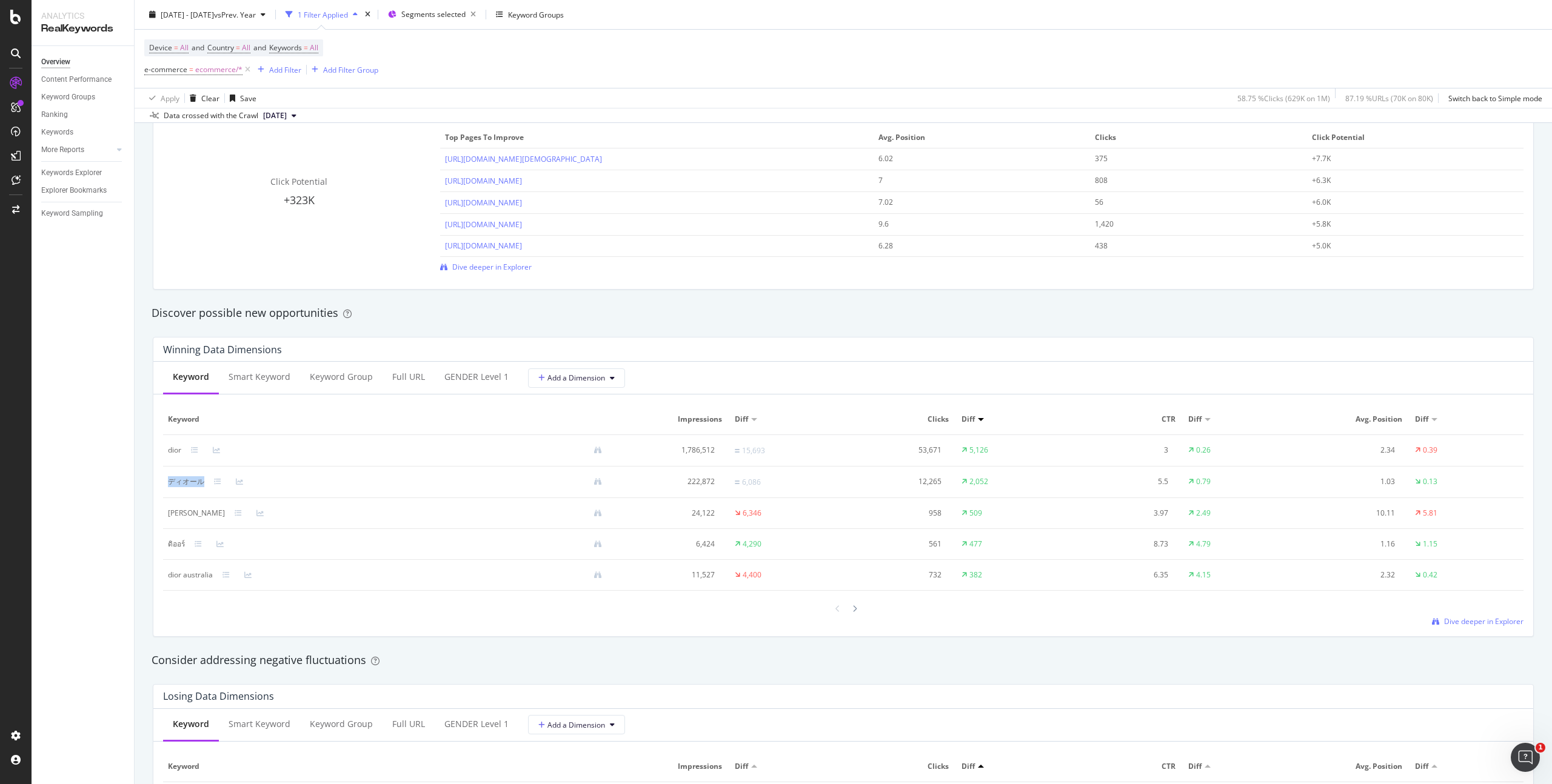
copy div "ディオール"
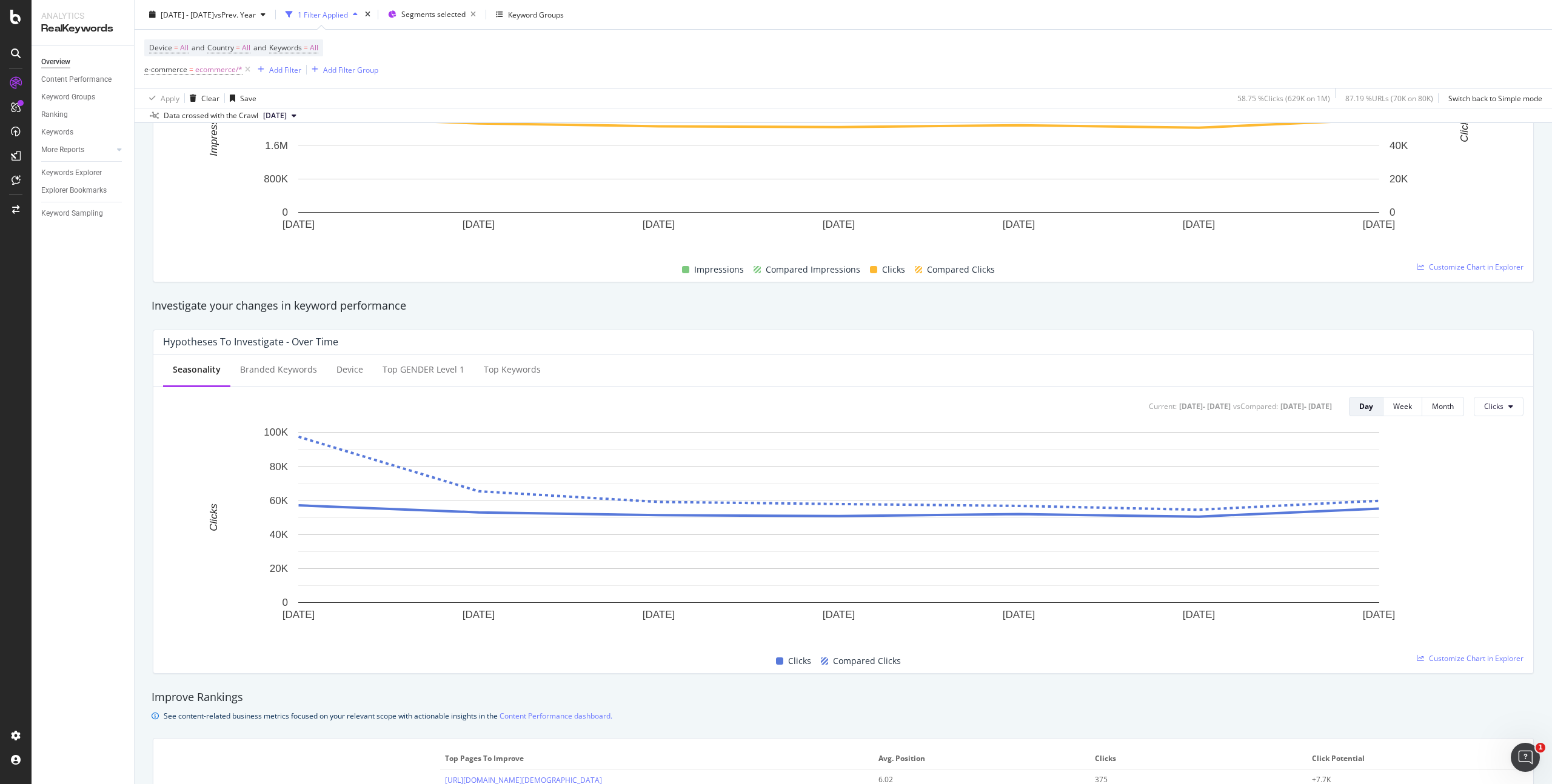
scroll to position [0, 0]
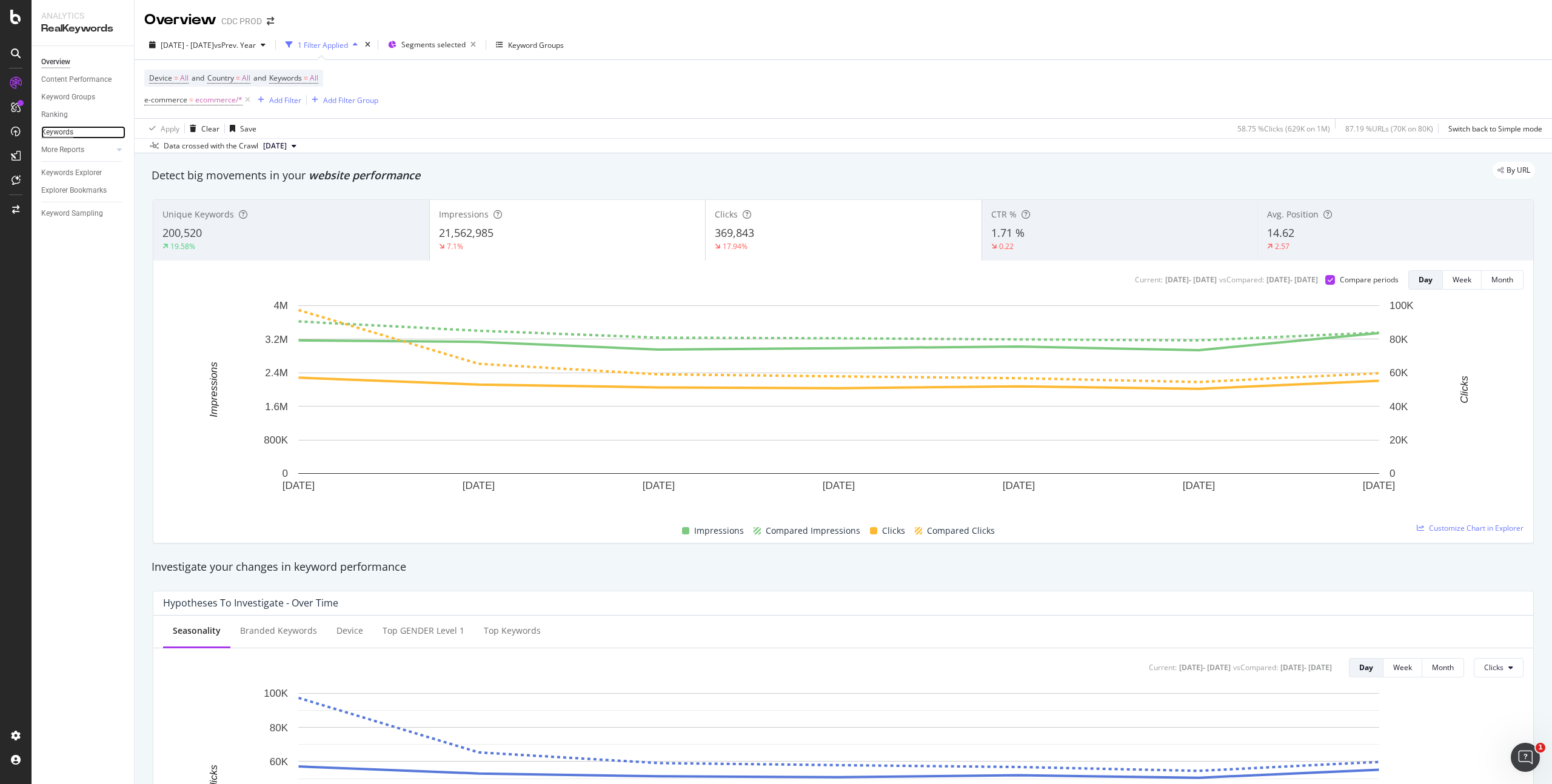
click at [67, 129] on div "Keywords" at bounding box center [57, 132] width 32 height 13
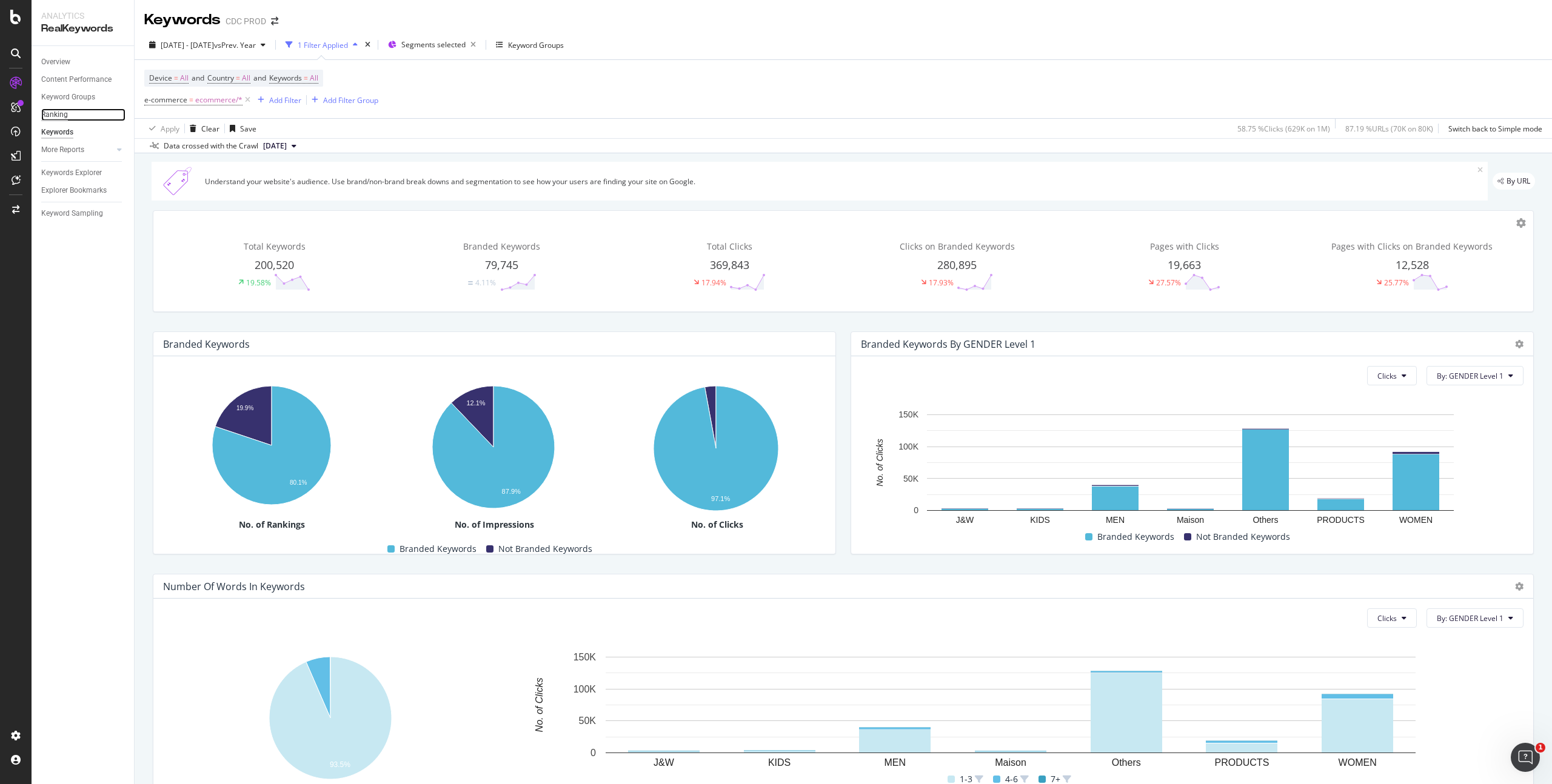
click at [61, 115] on div "Ranking" at bounding box center [54, 114] width 27 height 13
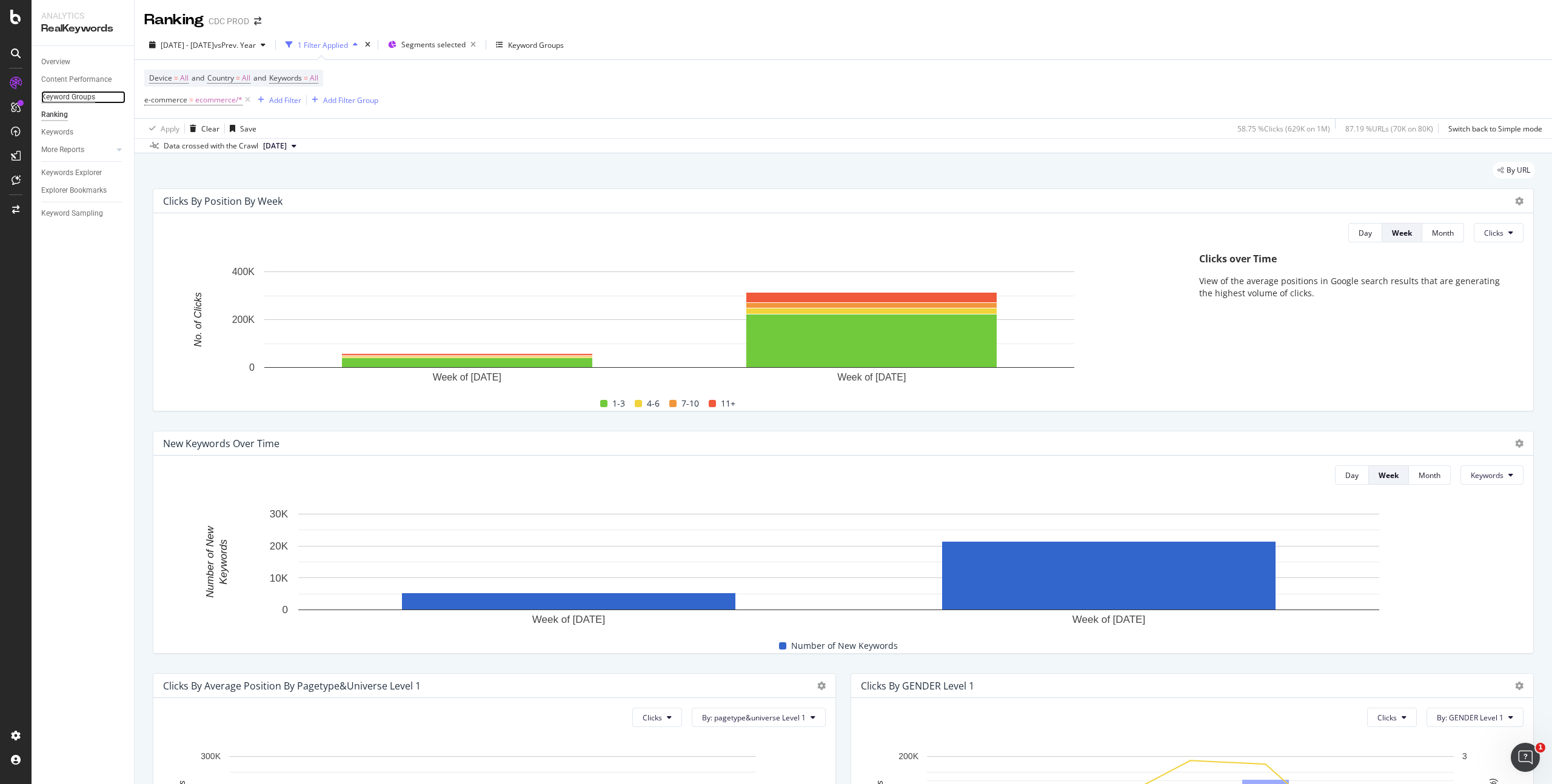
click at [81, 95] on div "Keyword Groups" at bounding box center [68, 96] width 54 height 13
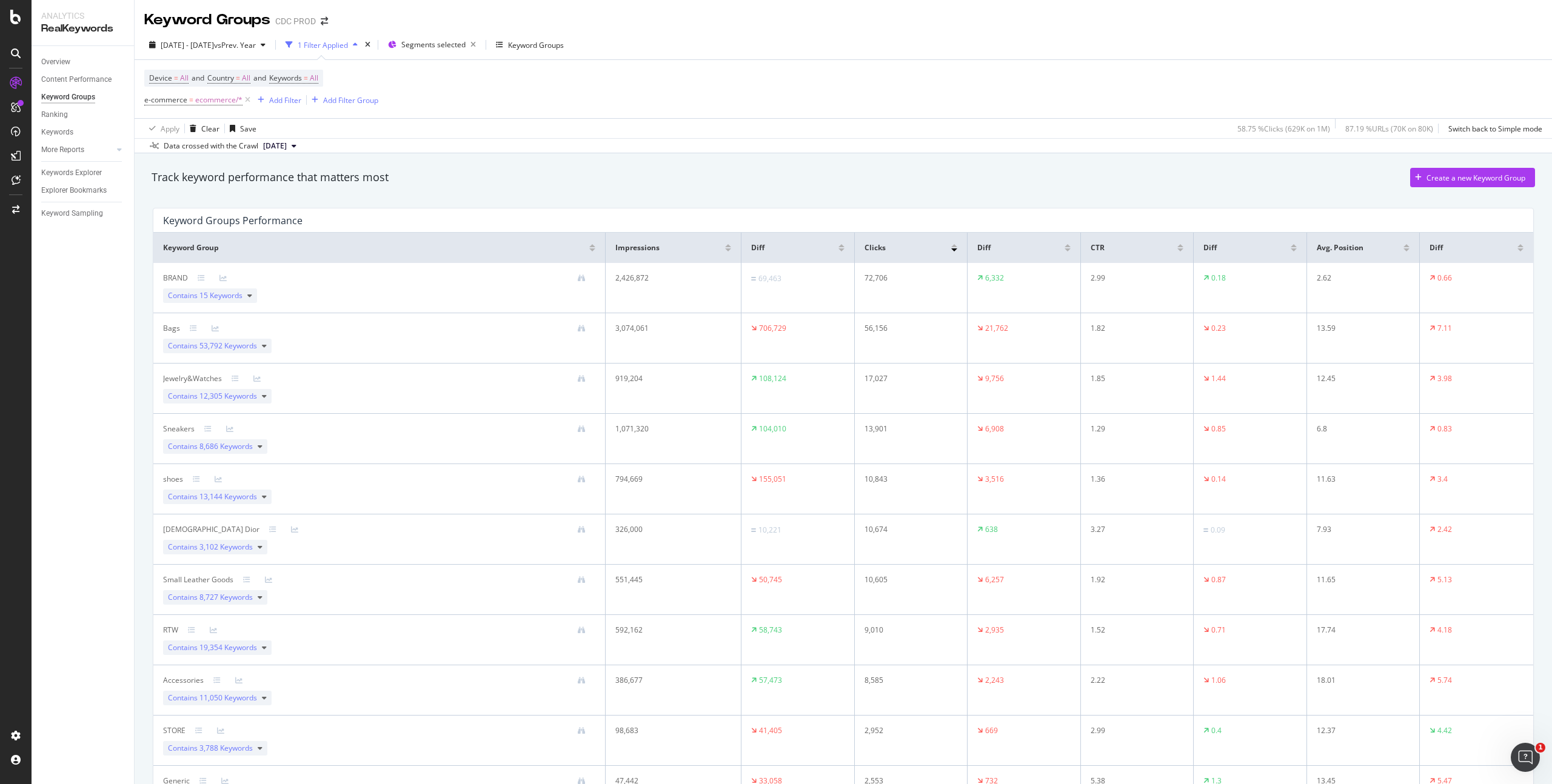
click at [838, 250] on div at bounding box center [841, 250] width 6 height 3
click at [285, 101] on div "Add Filter" at bounding box center [285, 100] width 32 height 10
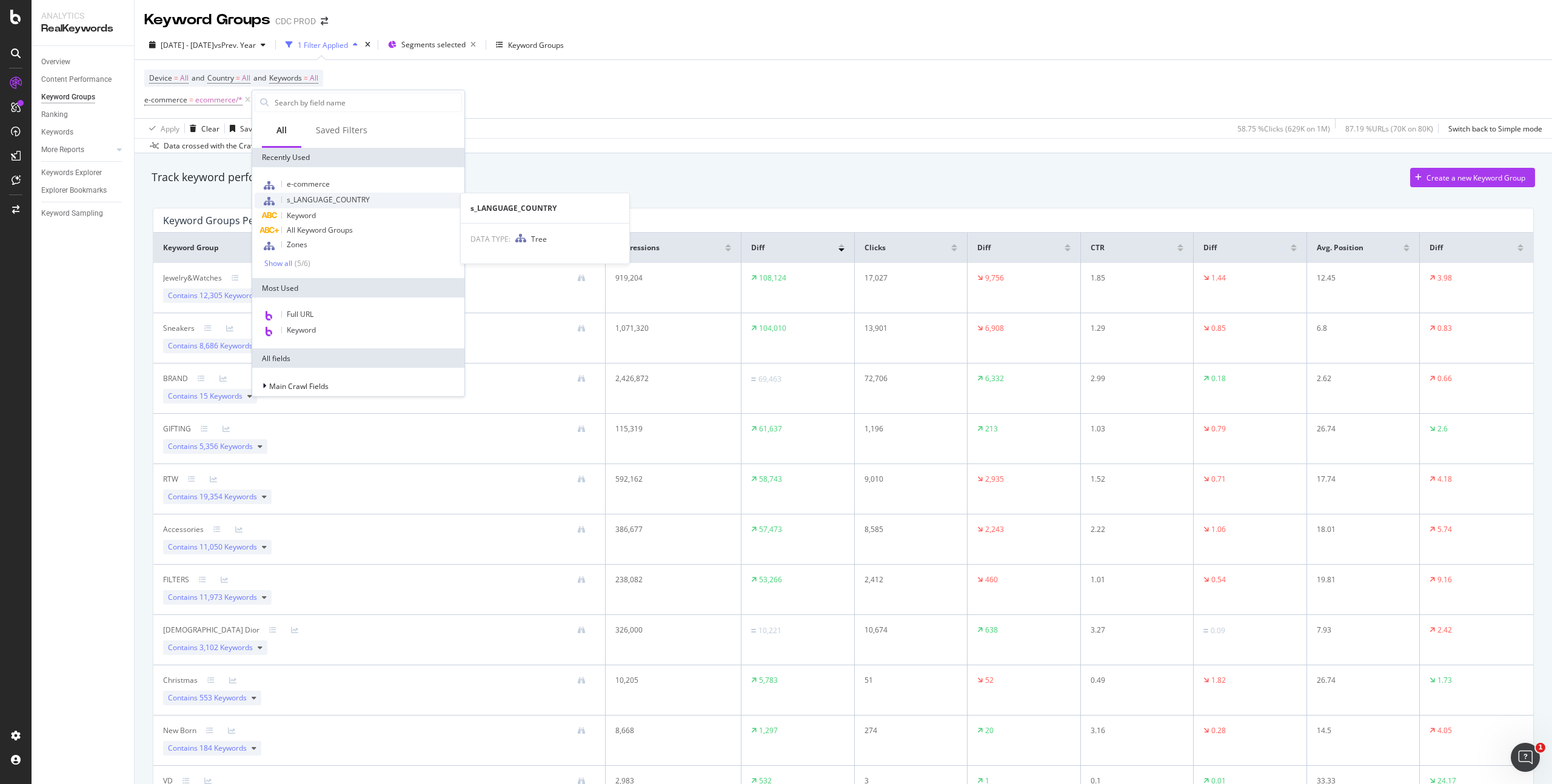
click at [335, 197] on span "s_LANGUAGE_COUNTRY" at bounding box center [328, 200] width 83 height 10
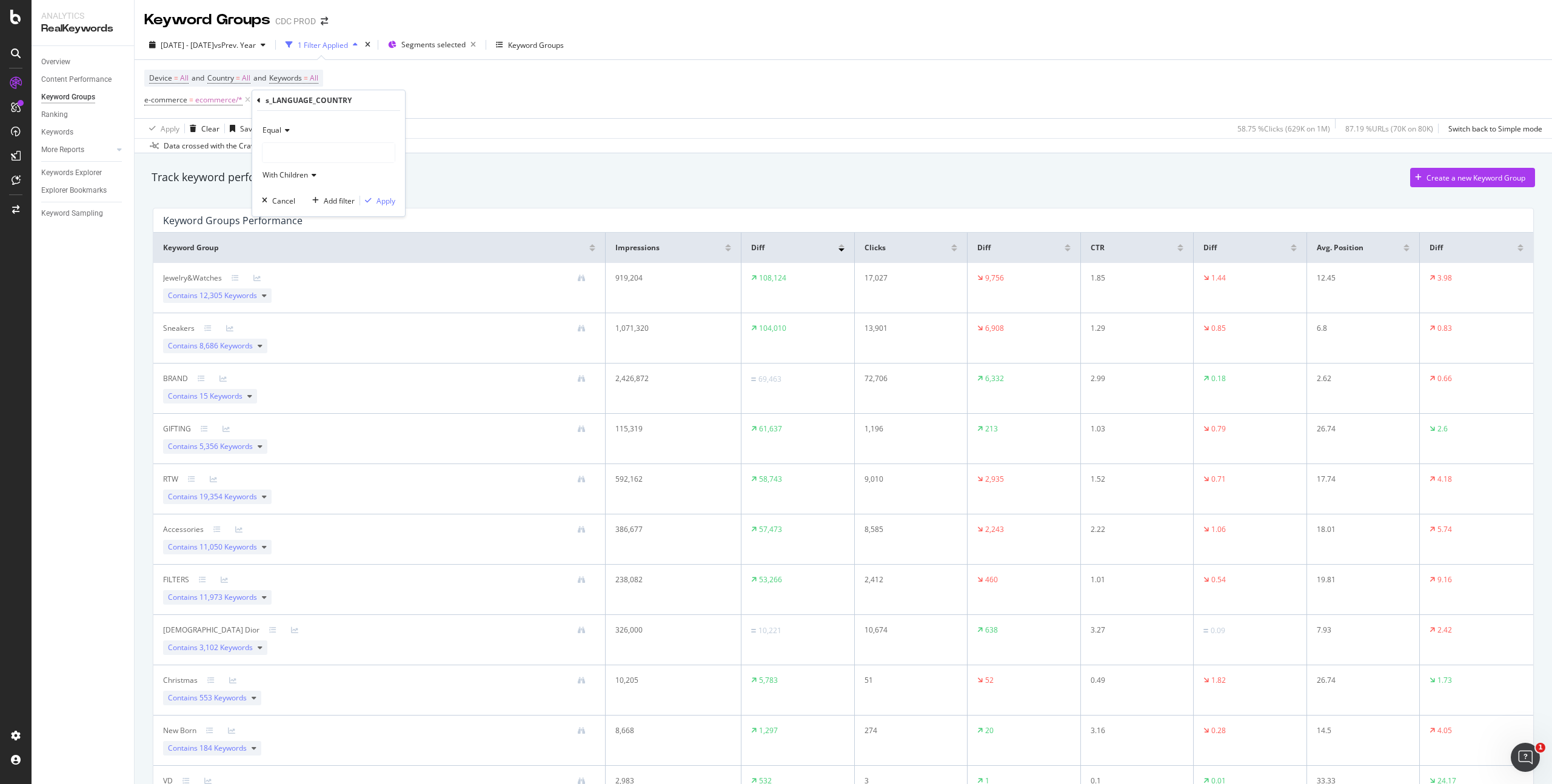
click at [305, 150] on div at bounding box center [329, 152] width 132 height 20
click at [305, 241] on span "6,858 URLS" at bounding box center [317, 241] width 41 height 10
click at [395, 201] on div "Apply" at bounding box center [386, 201] width 19 height 10
click at [241, 296] on span "2,971 Keywords" at bounding box center [226, 295] width 53 height 10
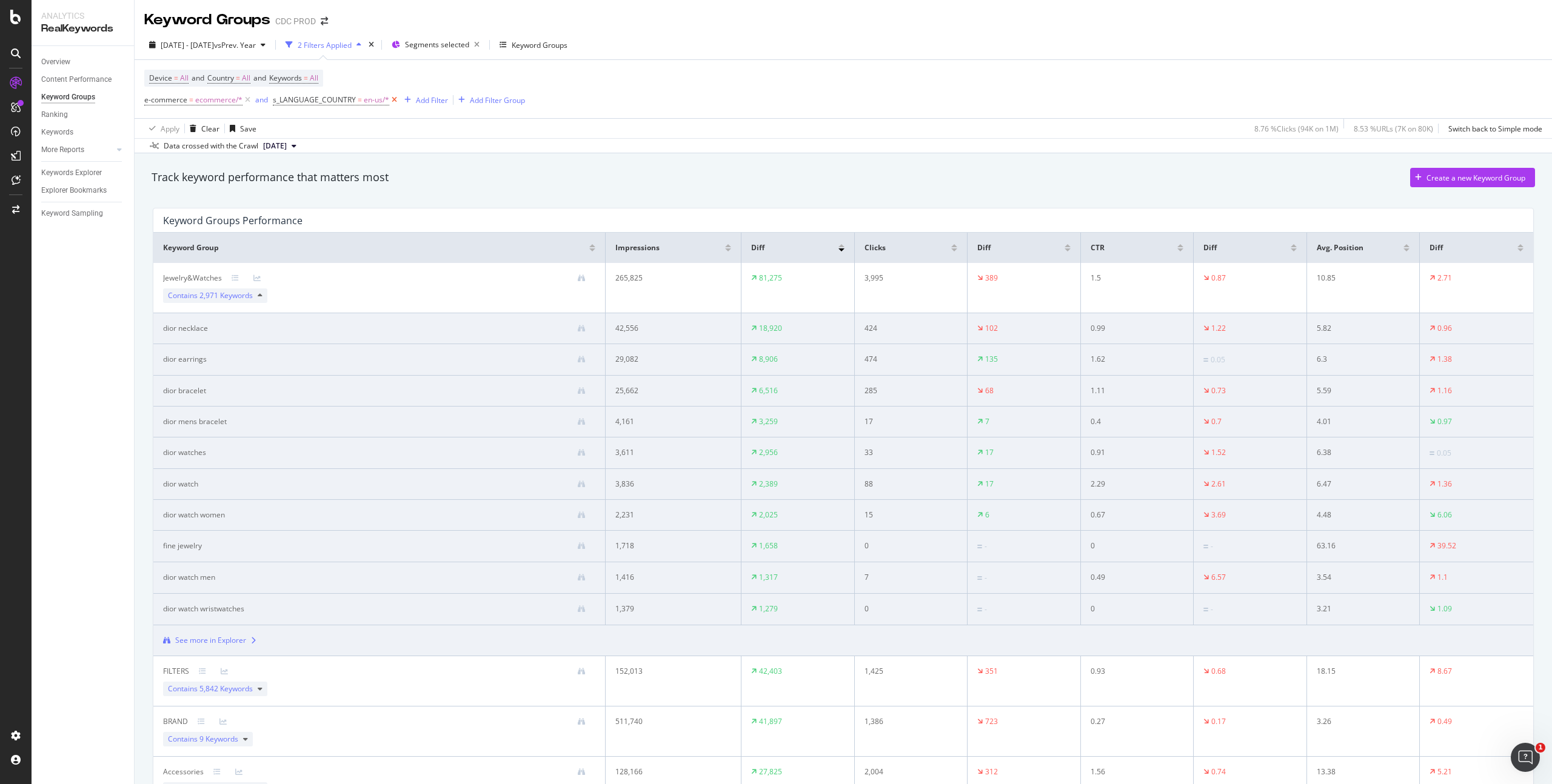
click at [394, 101] on icon at bounding box center [395, 99] width 10 height 12
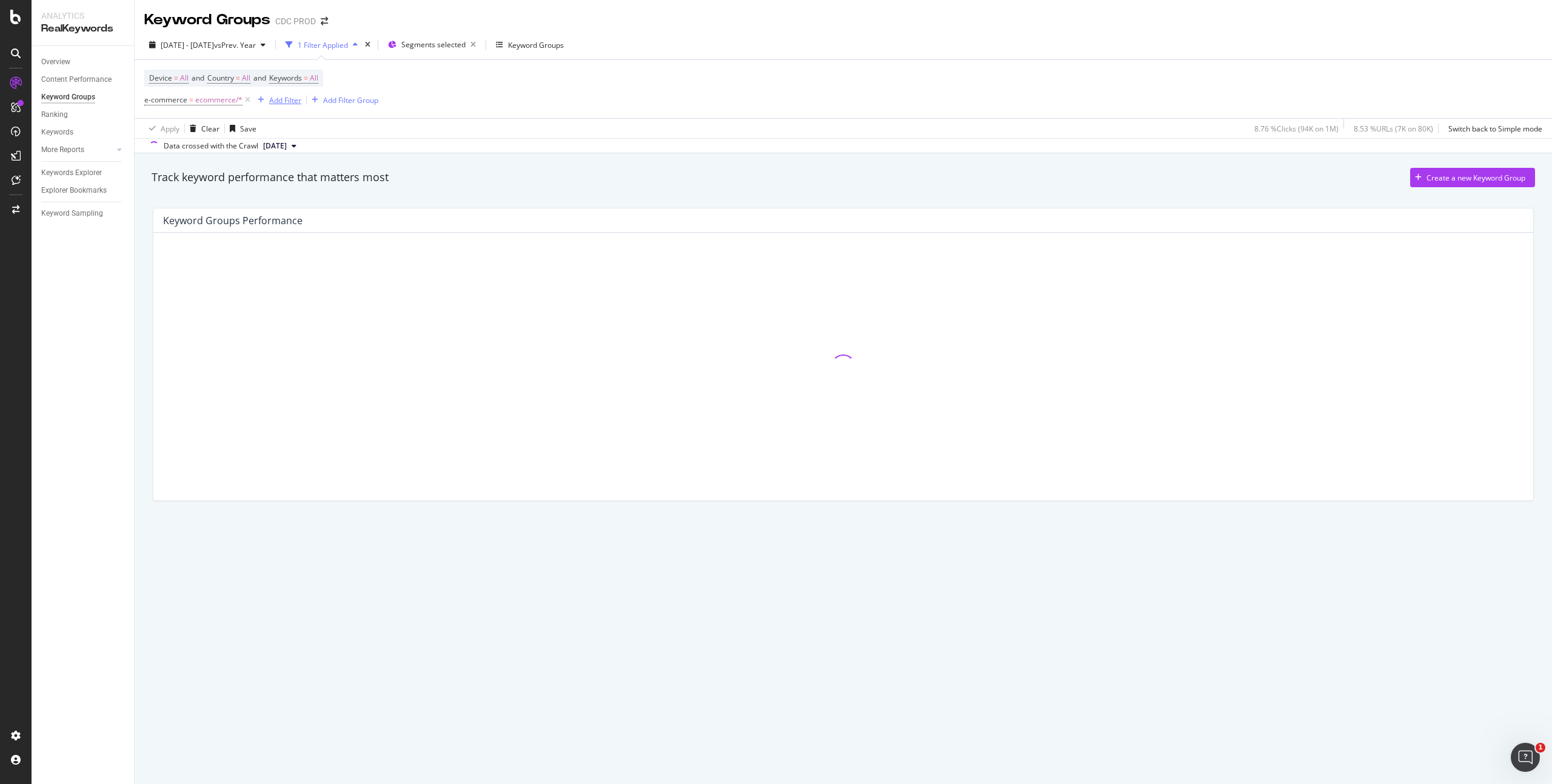
click at [286, 99] on div "Add Filter" at bounding box center [285, 100] width 32 height 10
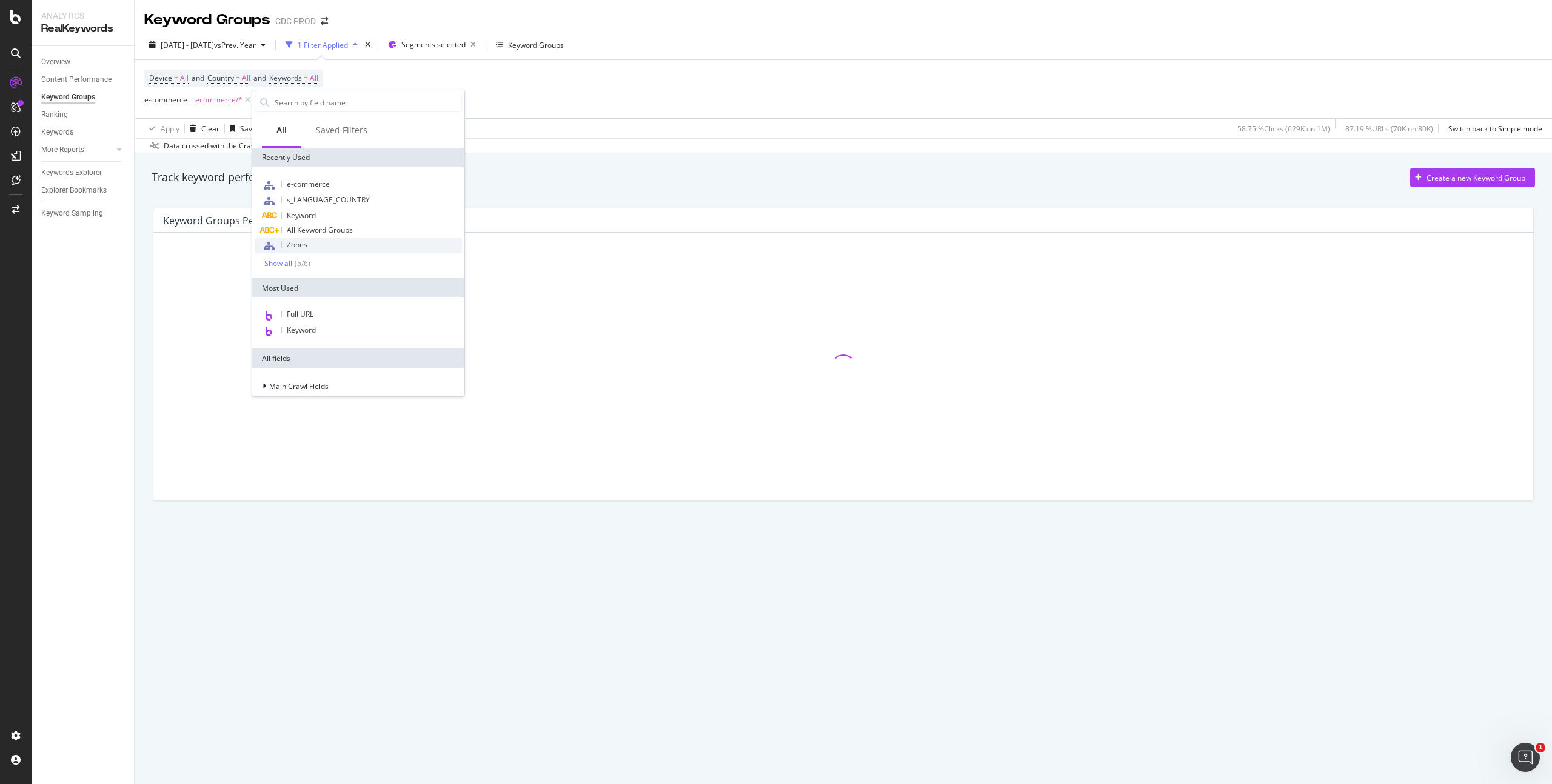
click at [312, 242] on div "Zones" at bounding box center [358, 245] width 208 height 16
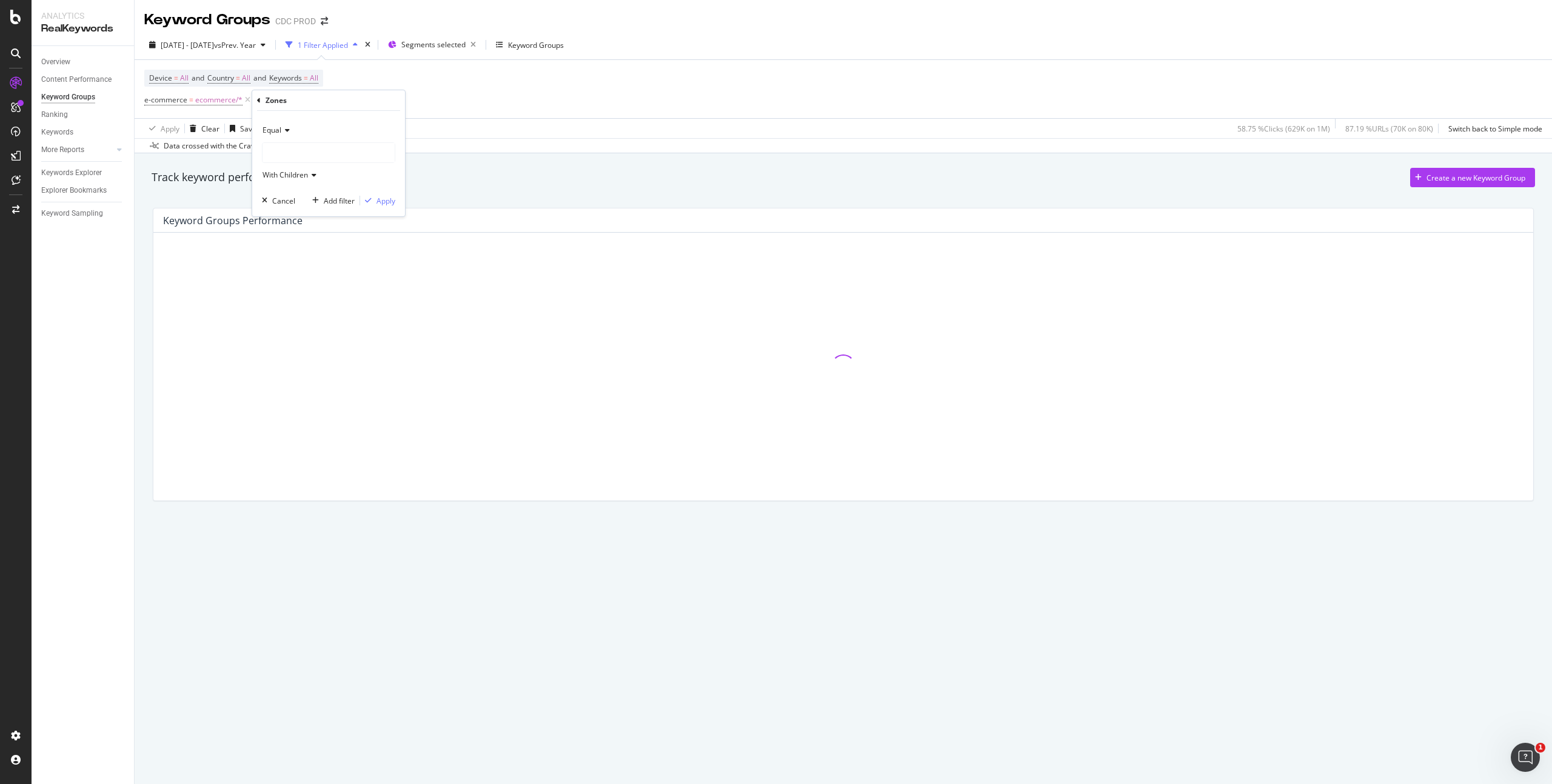
click at [302, 154] on div at bounding box center [329, 152] width 132 height 20
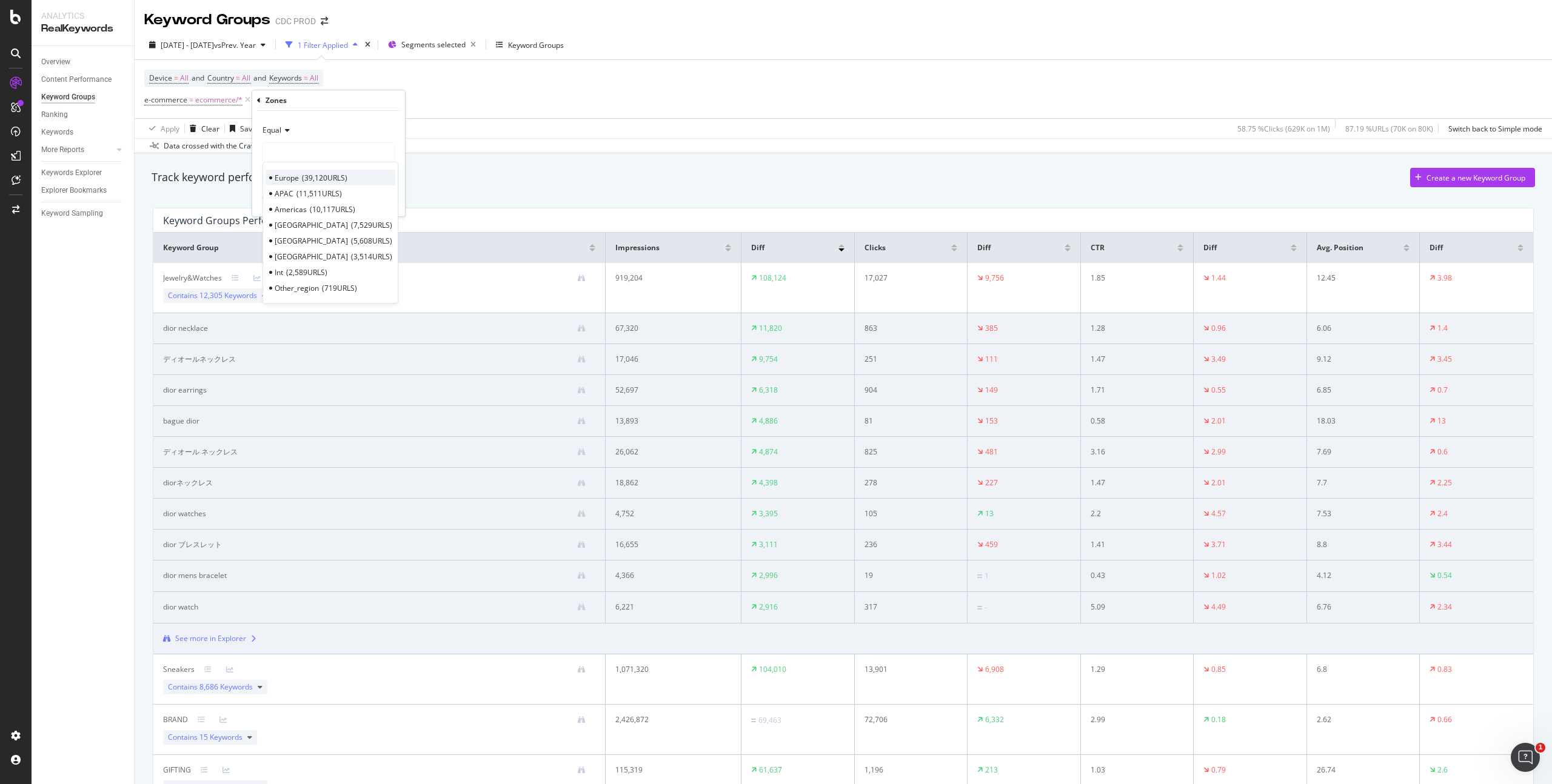
click at [313, 176] on span "39,120 URLS" at bounding box center [325, 178] width 45 height 10
click at [391, 201] on div "Apply" at bounding box center [386, 201] width 19 height 10
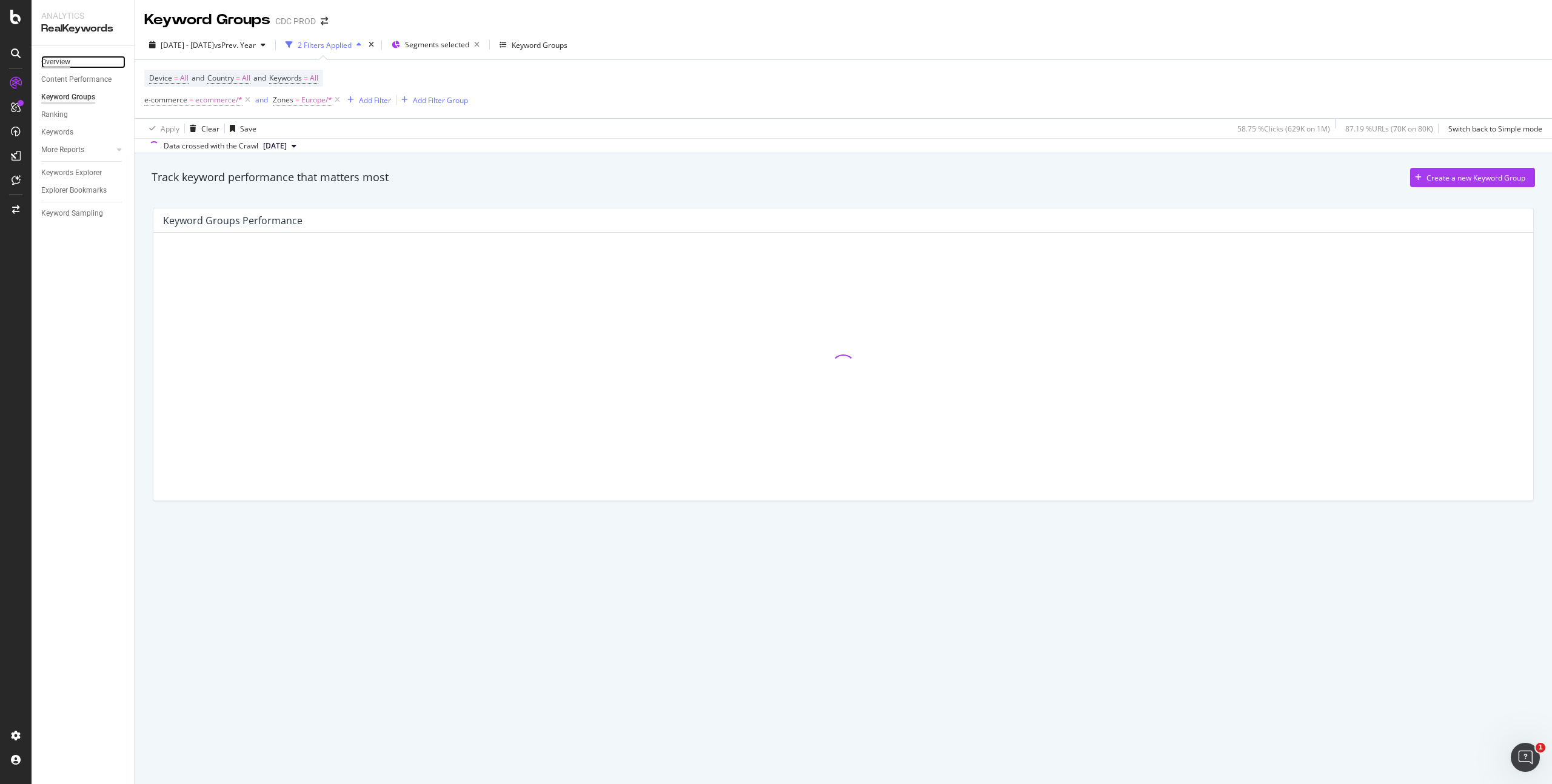
click at [67, 62] on div "Overview" at bounding box center [56, 62] width 30 height 13
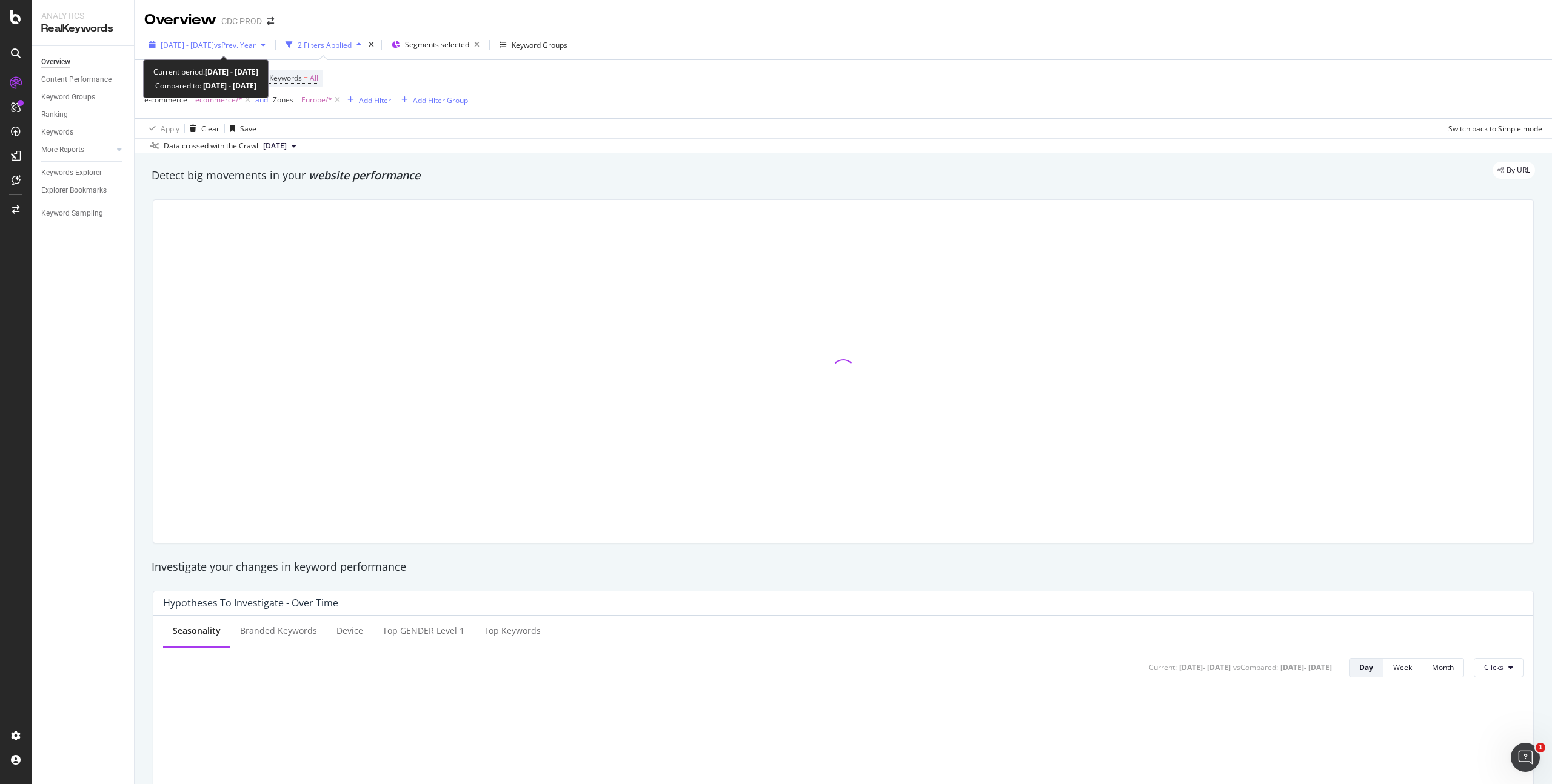
click at [255, 43] on span "vs Prev. Year" at bounding box center [234, 45] width 42 height 10
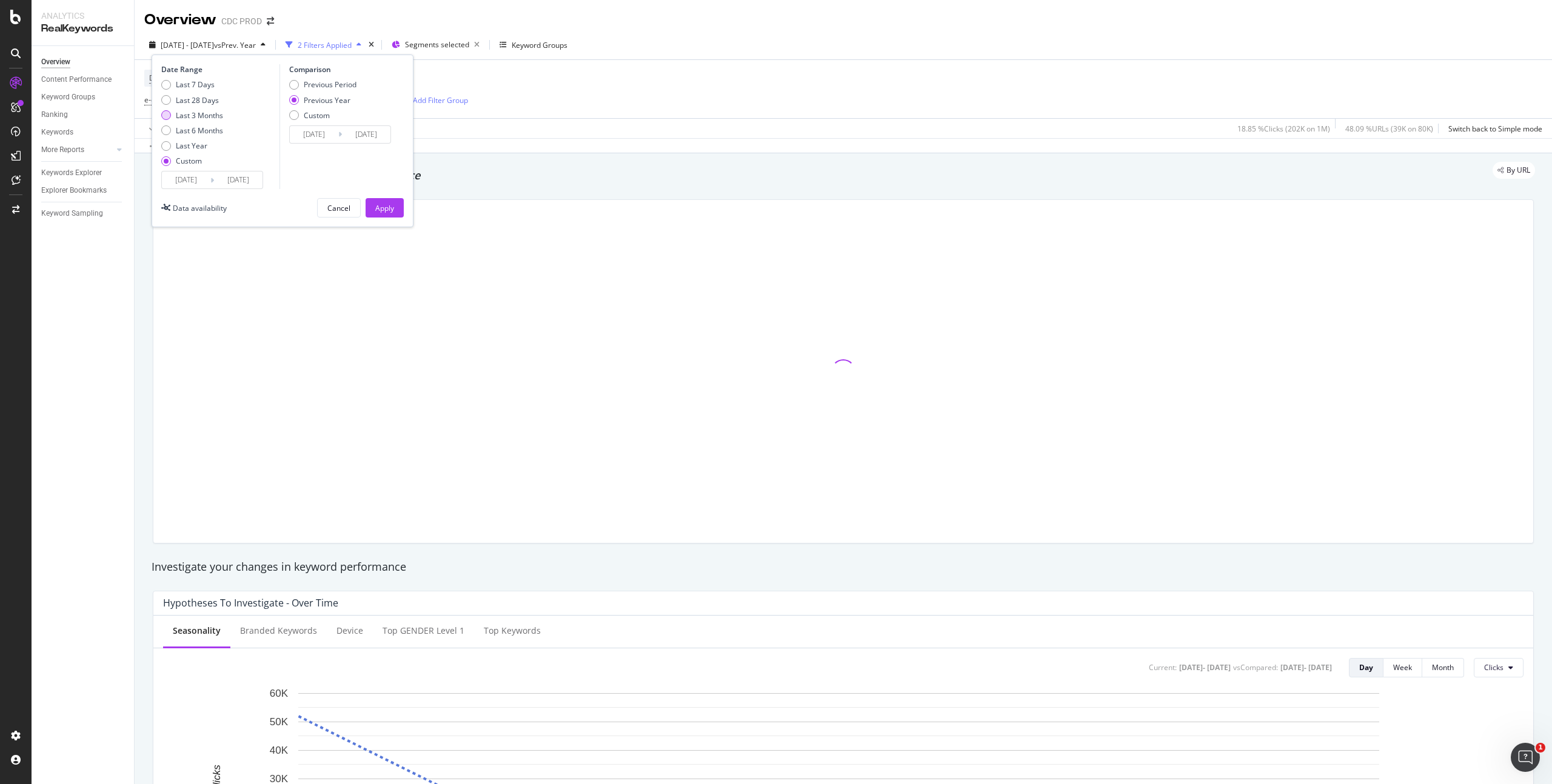
click at [215, 116] on div "Last 3 Months" at bounding box center [200, 115] width 47 height 10
type input "[DATE]"
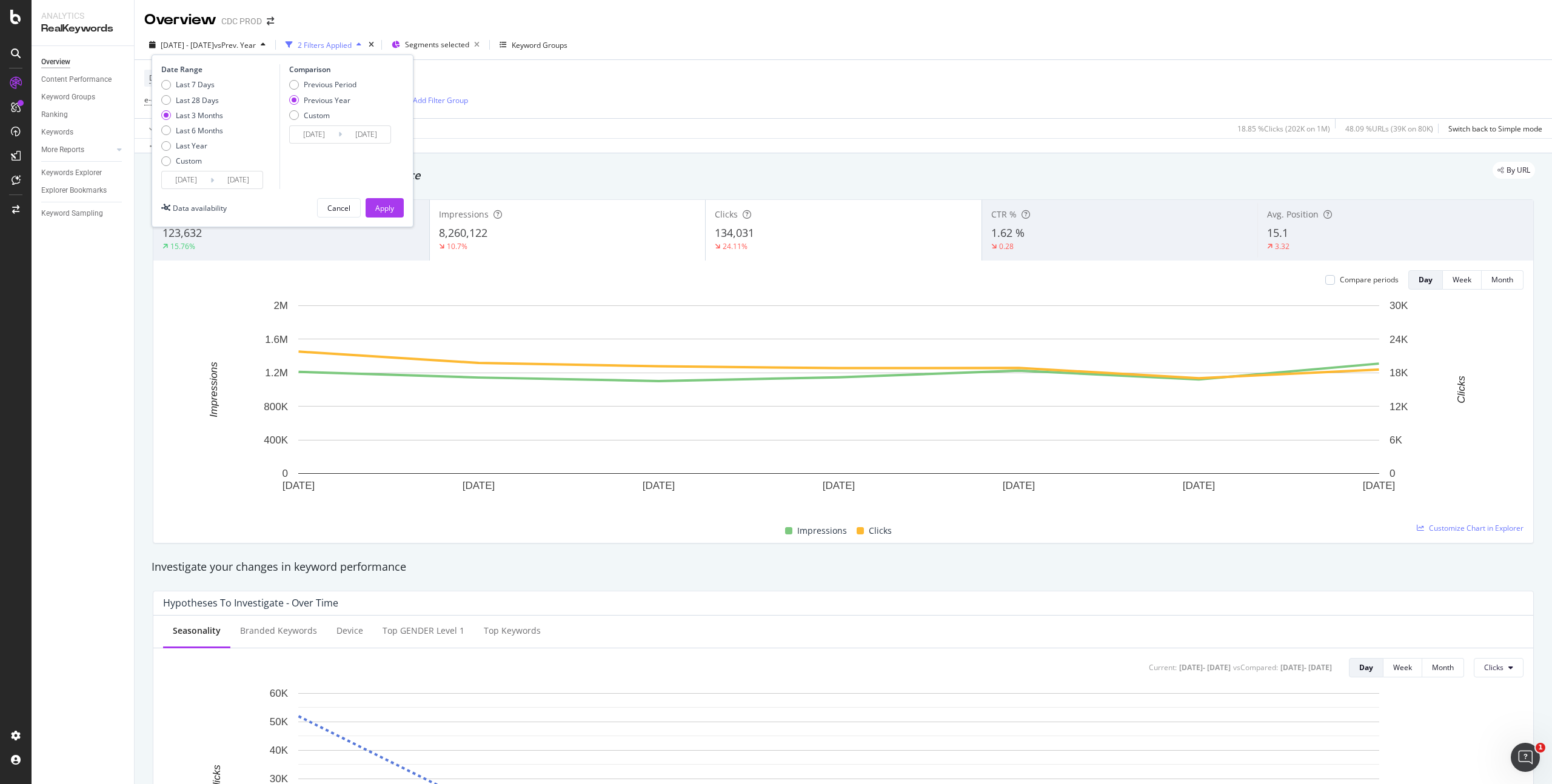
click at [192, 153] on div "Last 7 Days Last 28 Days Last 3 Months Last 6 Months Last Year Custom" at bounding box center [192, 125] width 62 height 91
click at [190, 158] on div "Custom" at bounding box center [189, 160] width 26 height 10
type input "[DATE]"
click at [199, 177] on input "[DATE]" at bounding box center [185, 179] width 48 height 17
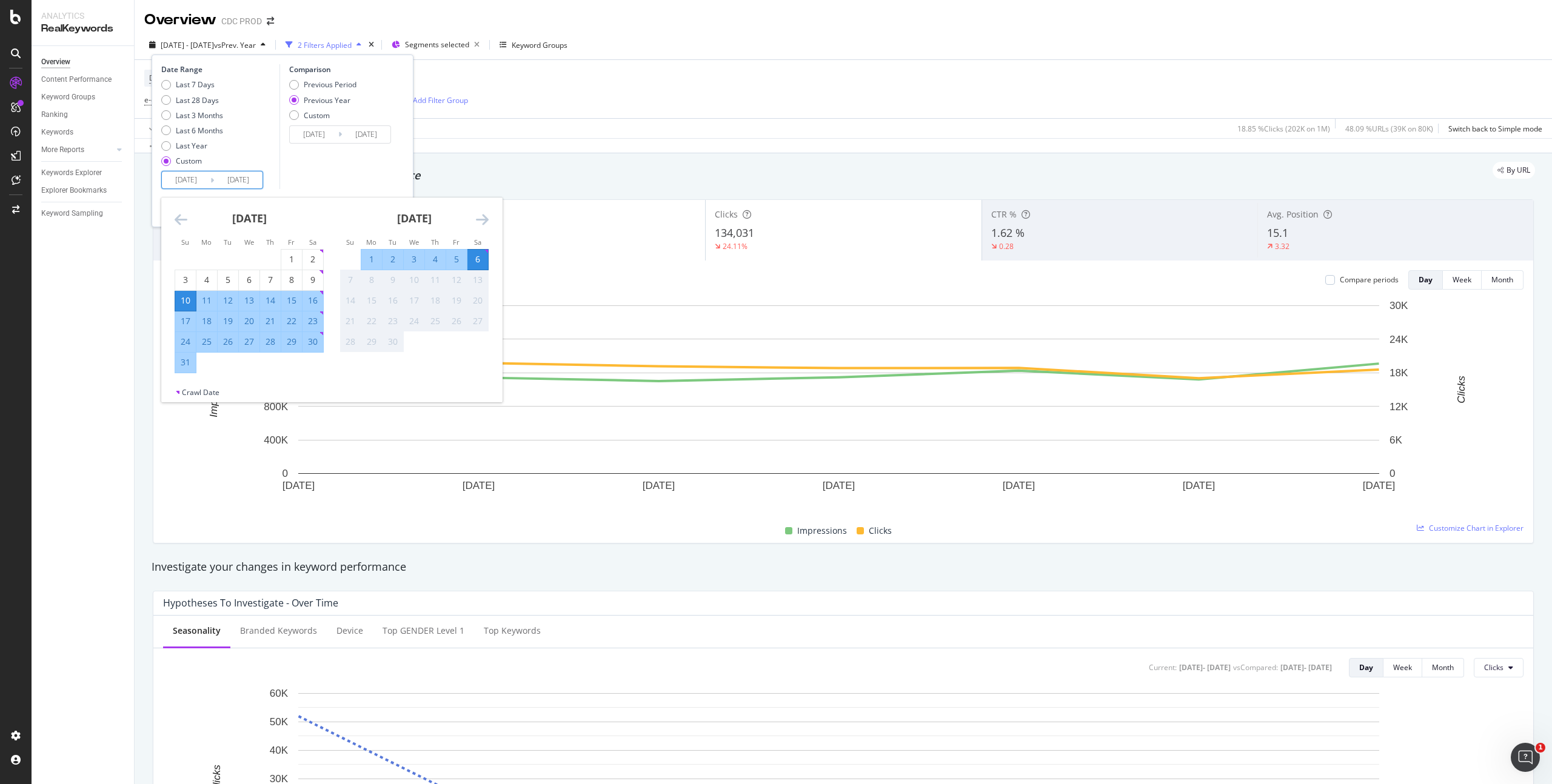
click at [181, 212] on icon "Move backward to switch to the previous month." at bounding box center [180, 219] width 13 height 15
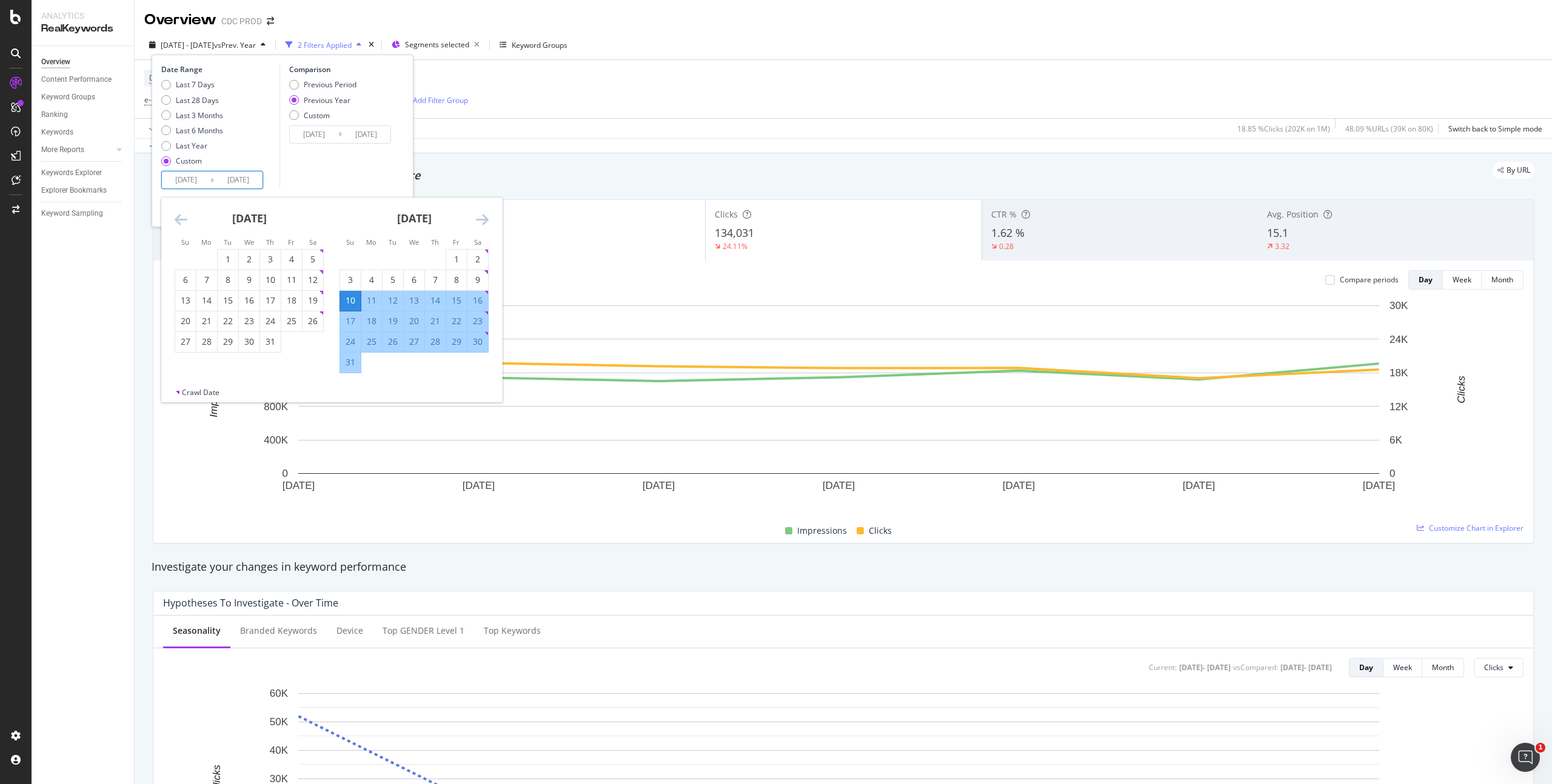
click at [181, 213] on icon "Move backward to switch to the previous month." at bounding box center [180, 219] width 13 height 15
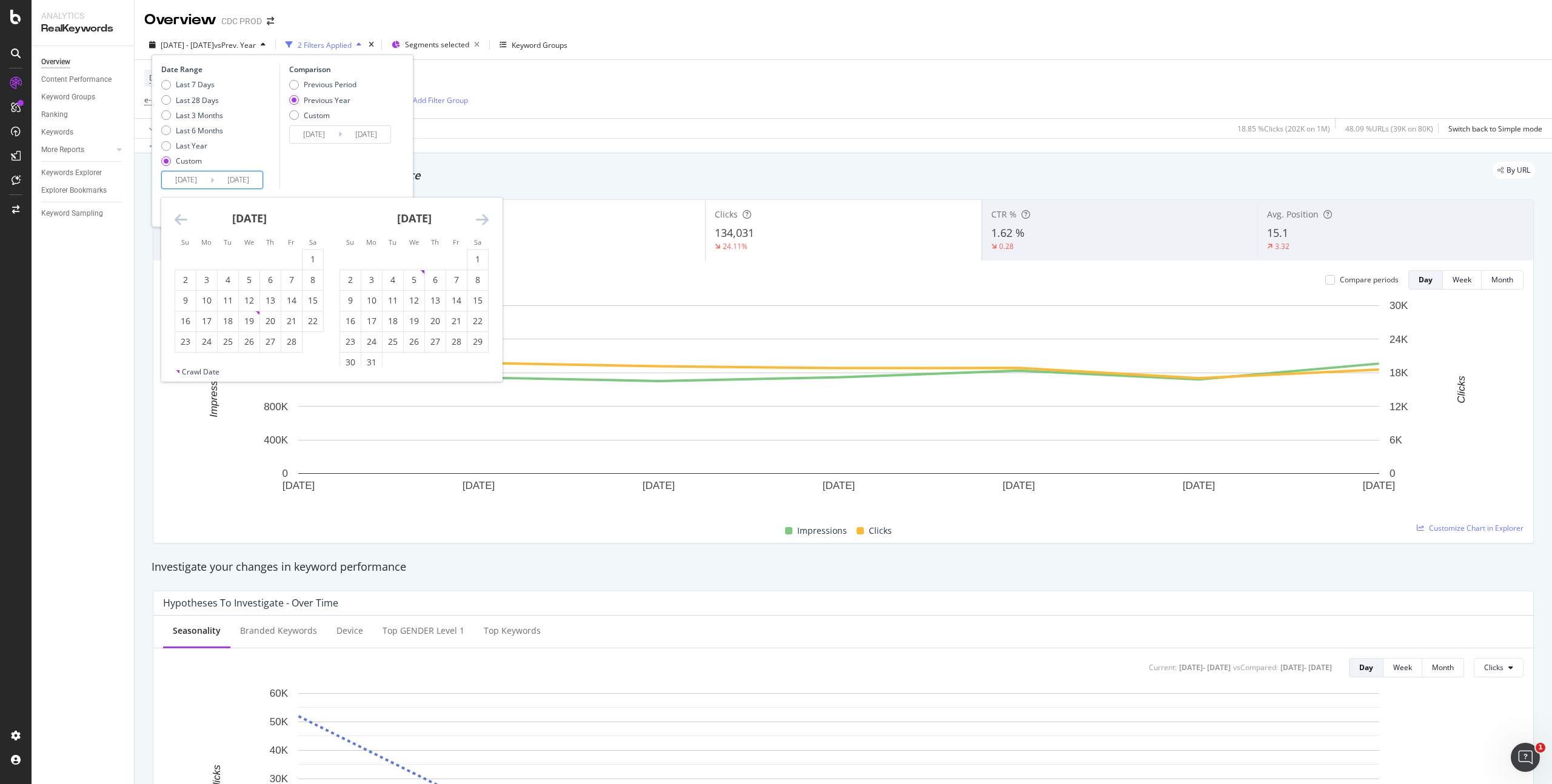
click at [181, 213] on icon "Move backward to switch to the previous month." at bounding box center [180, 219] width 13 height 15
click at [250, 260] on div "1" at bounding box center [249, 260] width 21 height 12
type input "[DATE]"
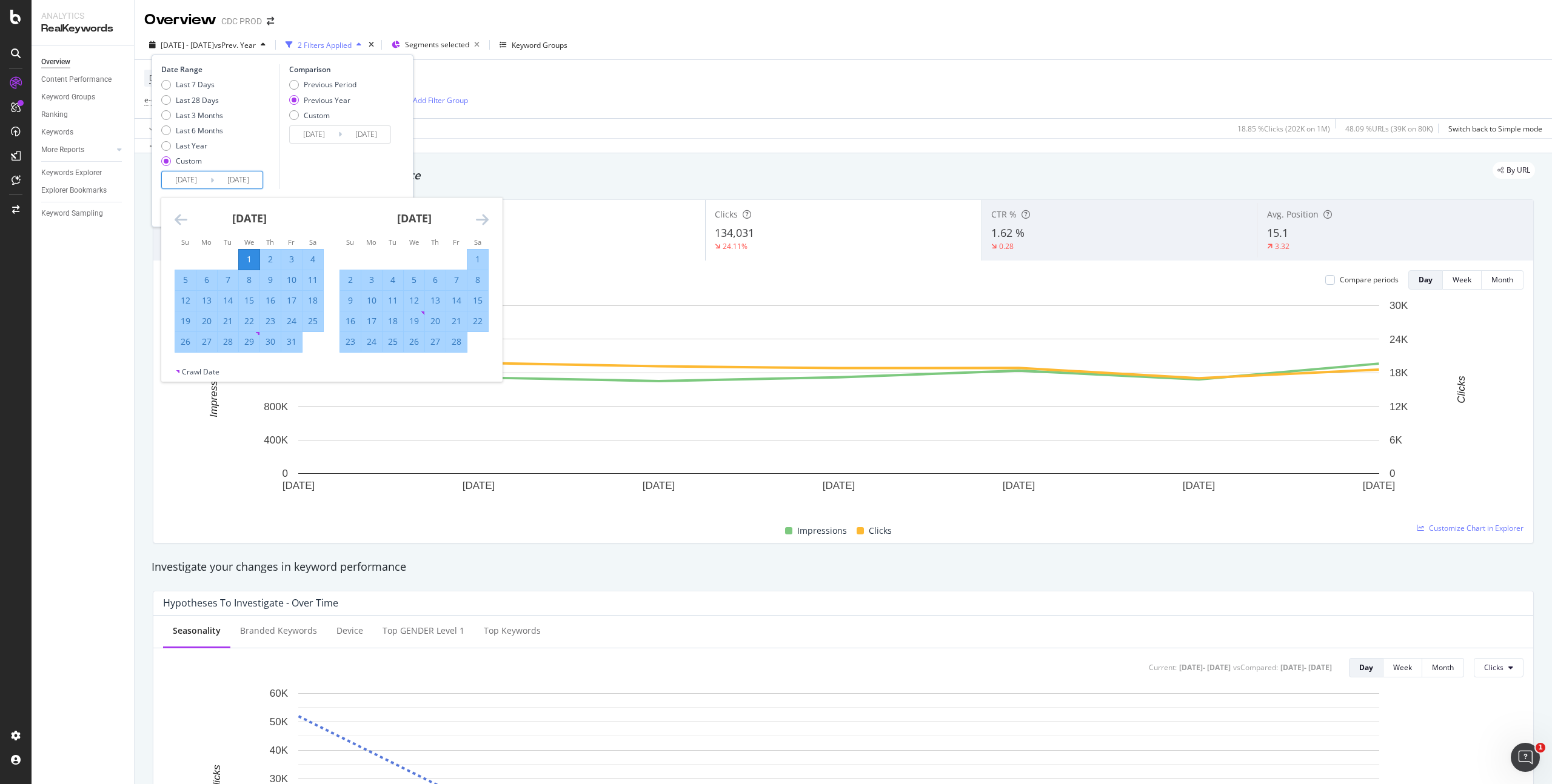
click at [488, 220] on icon "Move forward to switch to the next month." at bounding box center [482, 219] width 13 height 15
click at [487, 220] on icon "Move forward to switch to the next month." at bounding box center [482, 219] width 13 height 15
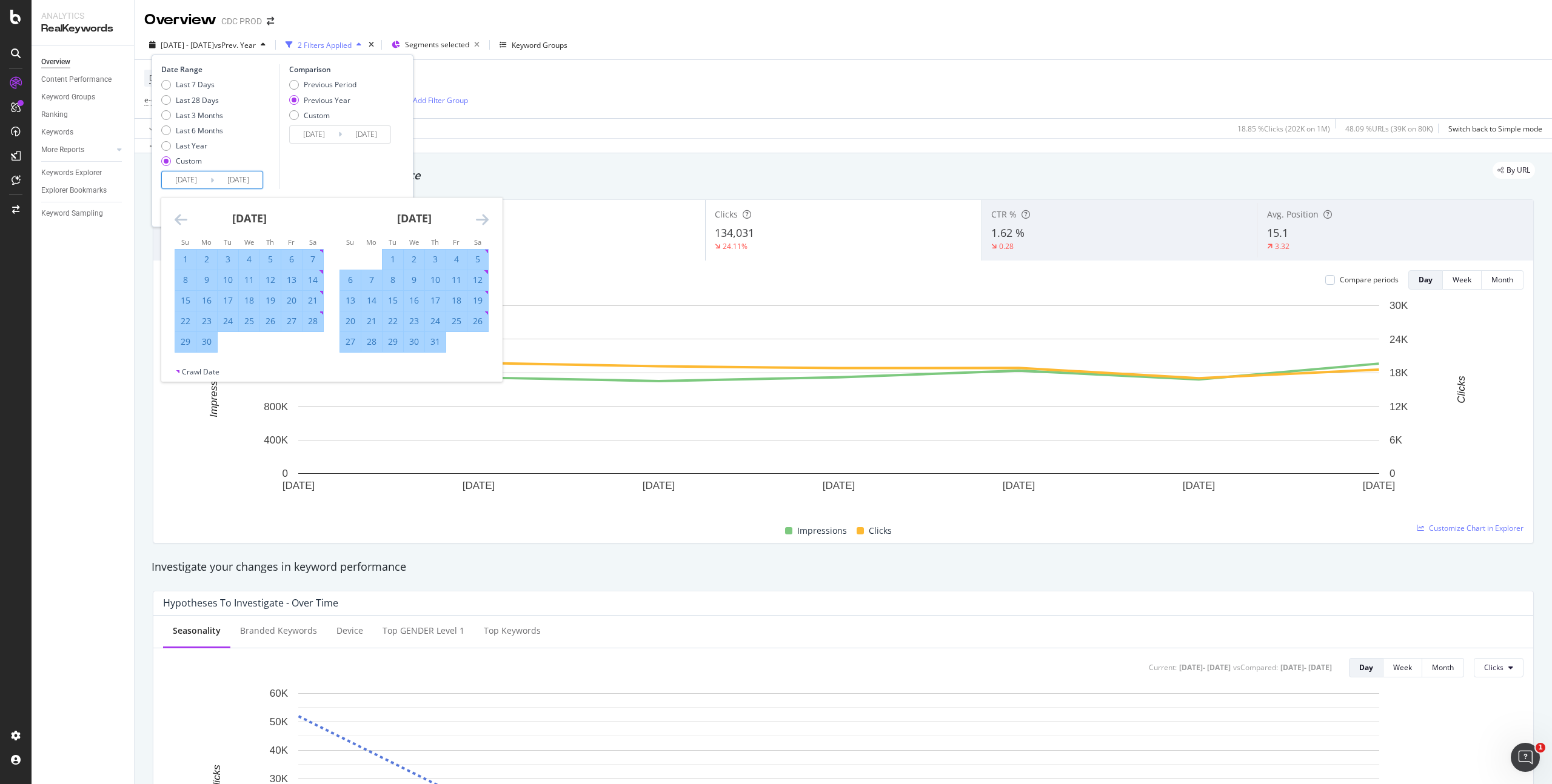
click at [487, 220] on icon "Move forward to switch to the next month." at bounding box center [482, 219] width 13 height 15
click at [349, 359] on div "31" at bounding box center [350, 362] width 21 height 12
type input "[DATE]"
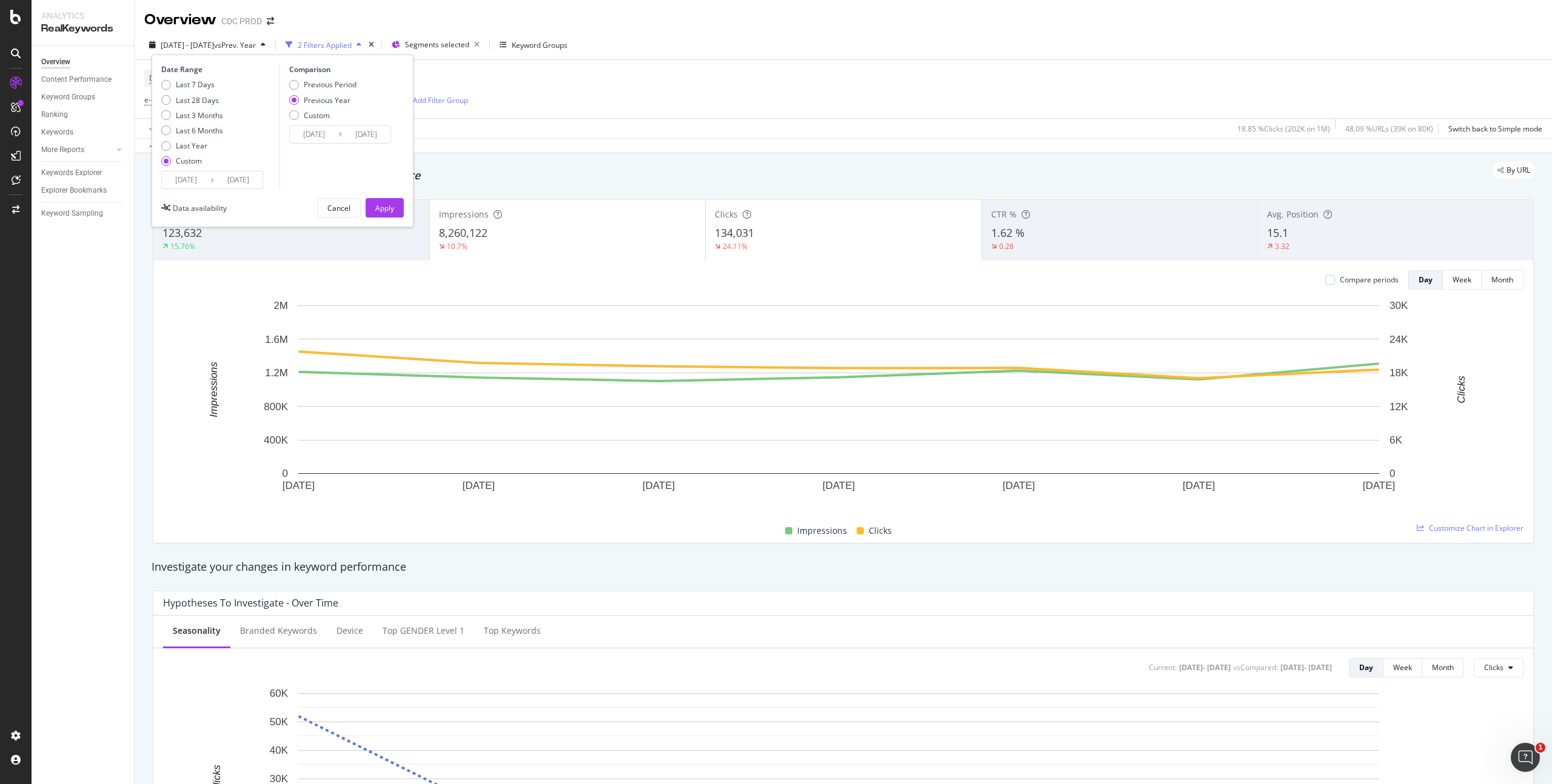
click at [381, 217] on div "Date Range Last 7 Days Last 28 Days Last 3 Months Last 6 Months Last Year Custo…" at bounding box center [282, 141] width 262 height 173
click at [381, 210] on div "Apply" at bounding box center [384, 208] width 19 height 10
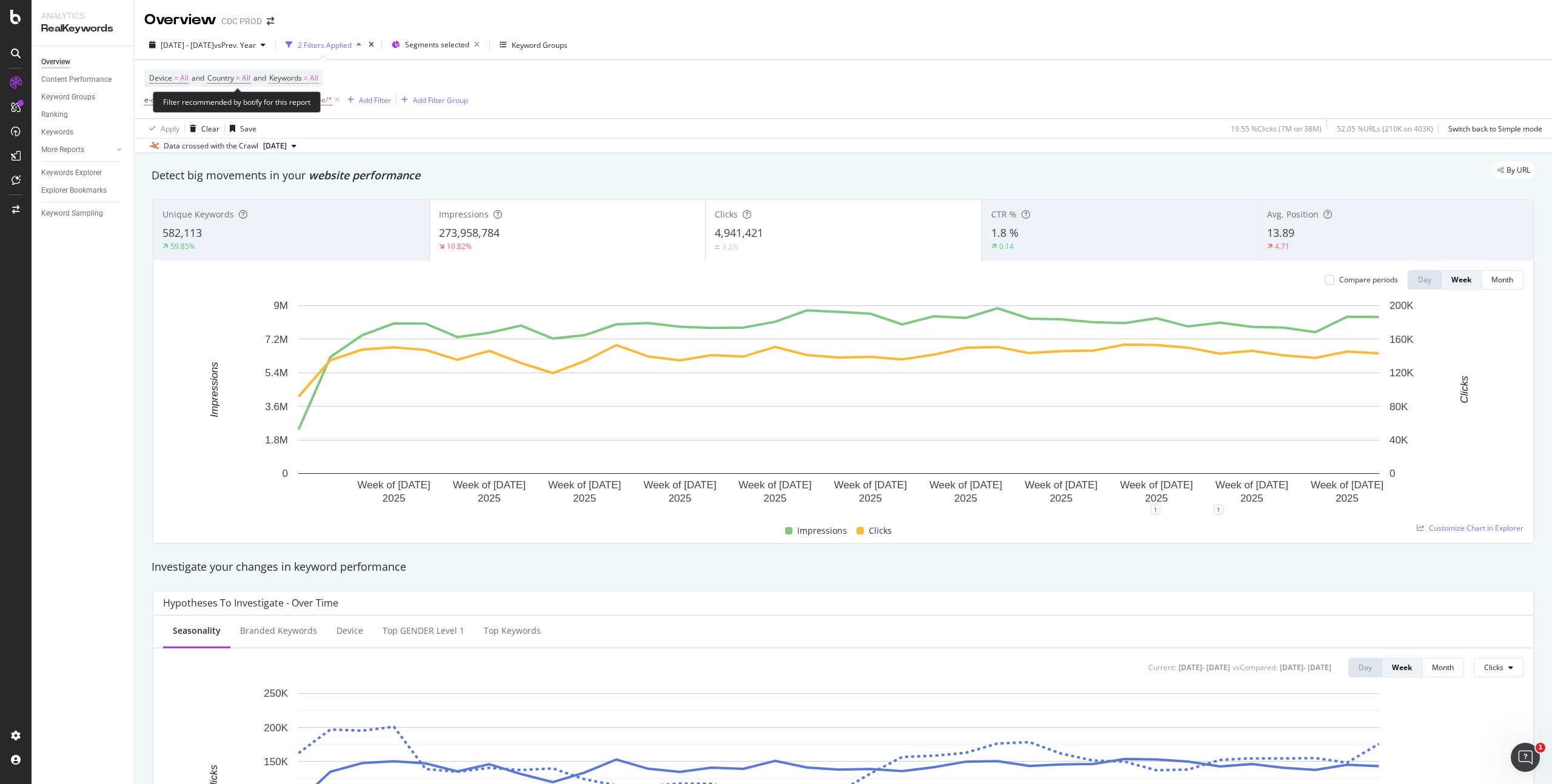
click at [318, 79] on span "All" at bounding box center [314, 78] width 9 height 17
click at [289, 105] on span "All" at bounding box center [293, 106] width 14 height 10
click at [322, 145] on span "Branded" at bounding box center [359, 148] width 124 height 11
click at [416, 134] on div "Apply" at bounding box center [410, 132] width 19 height 10
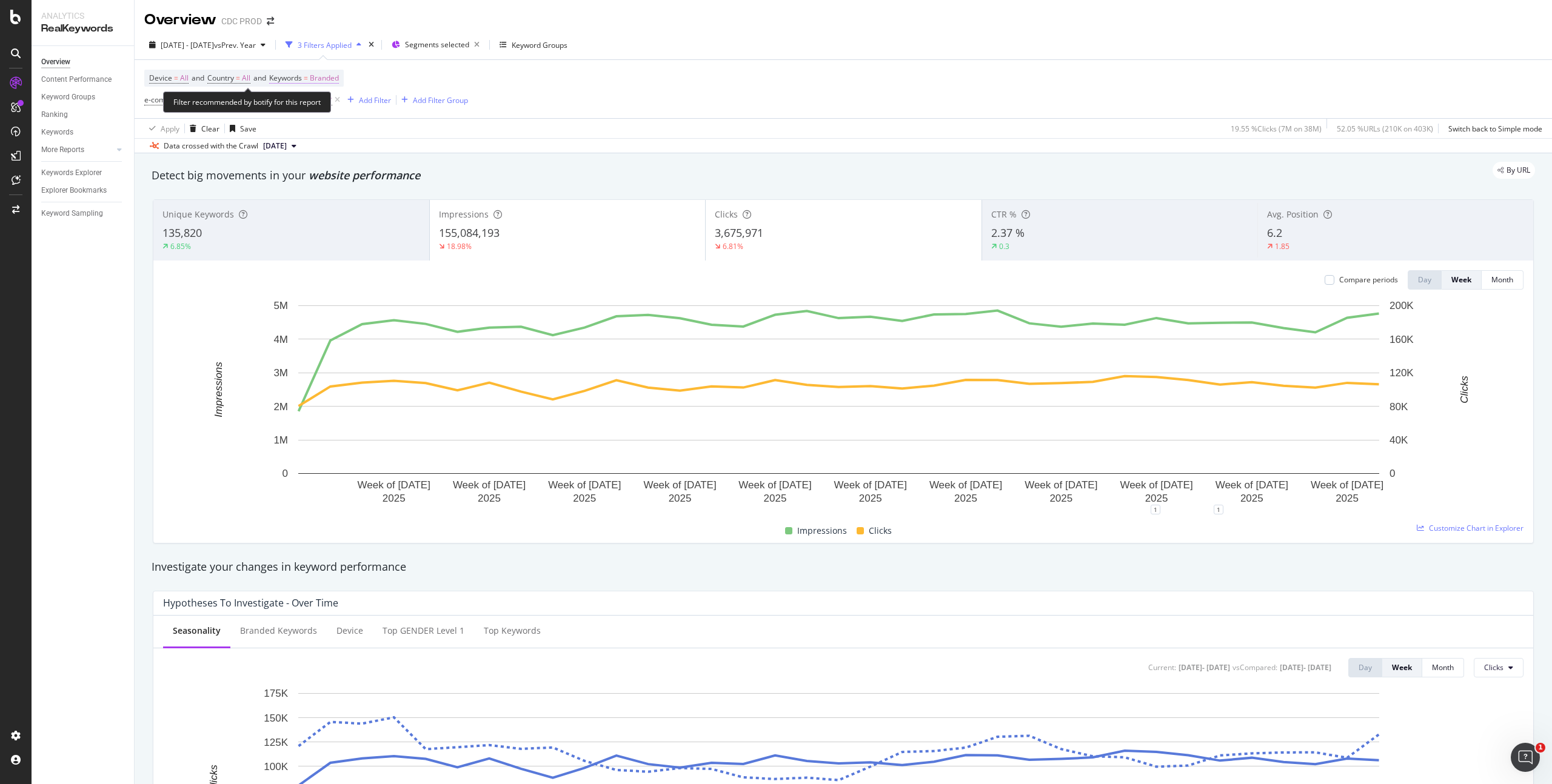
click at [334, 77] on span "Branded" at bounding box center [325, 78] width 30 height 17
click at [323, 106] on div "button" at bounding box center [328, 106] width 15 height 7
click at [324, 130] on span "Non-Branded" at bounding box center [359, 131] width 124 height 11
click at [404, 127] on div "Apply" at bounding box center [410, 132] width 19 height 10
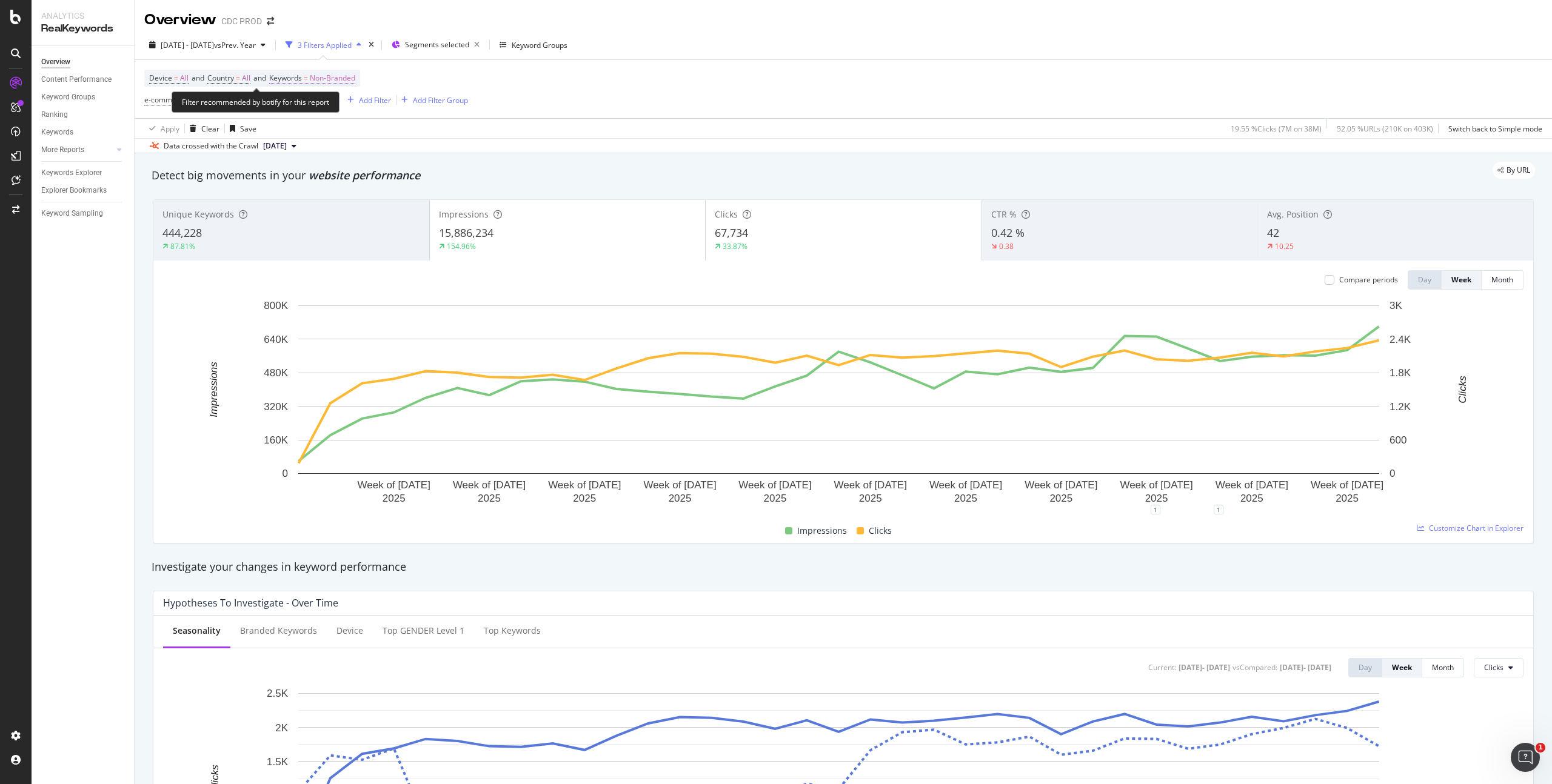
click at [341, 72] on span "Non-Branded" at bounding box center [333, 78] width 45 height 17
click at [325, 102] on span "Non-Branded" at bounding box center [311, 106] width 50 height 10
click at [313, 196] on span "All" at bounding box center [359, 201] width 124 height 11
click at [404, 131] on div "Apply" at bounding box center [410, 132] width 19 height 10
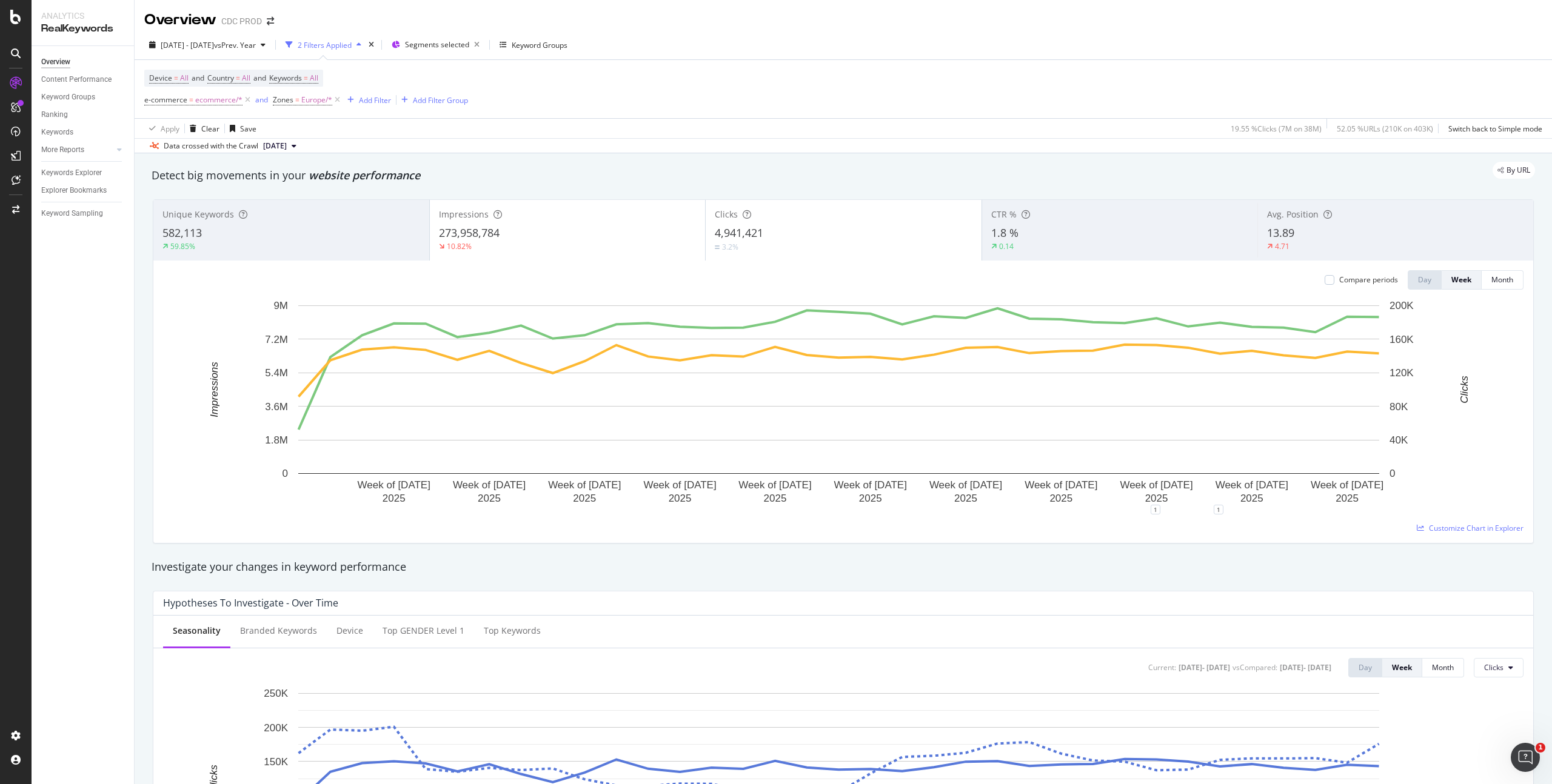
click at [718, 109] on div "Device = All and Country = All and Keywords = All e-commerce = ecommerce/* and …" at bounding box center [843, 89] width 1398 height 58
click at [1339, 278] on div "Compare periods" at bounding box center [1369, 279] width 59 height 10
